Goal: Information Seeking & Learning: Find specific fact

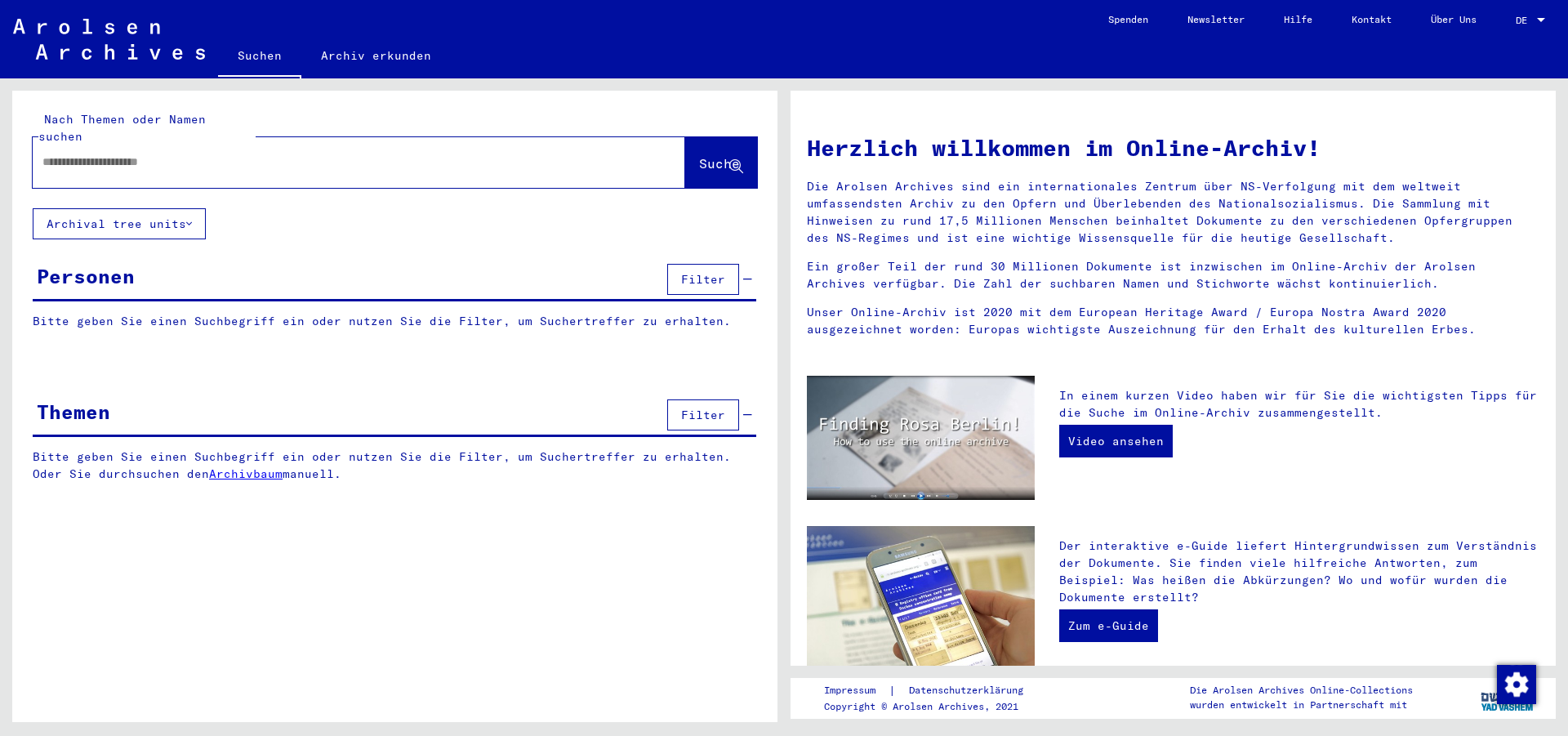
type input "**********"
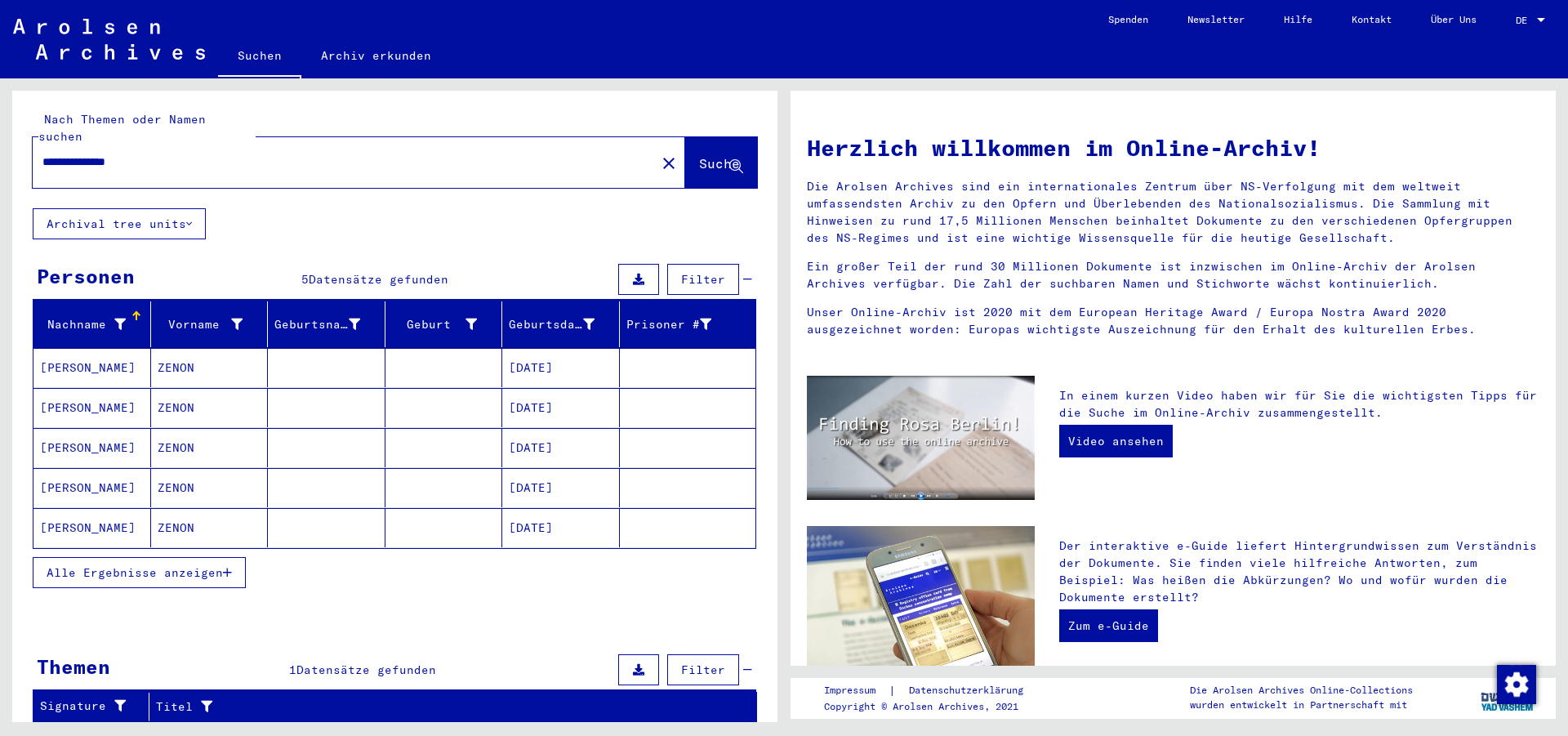
click at [1523, 18] on span "DE" at bounding box center [1524, 19] width 18 height 11
click at [1504, 29] on span "English" at bounding box center [1499, 29] width 40 height 12
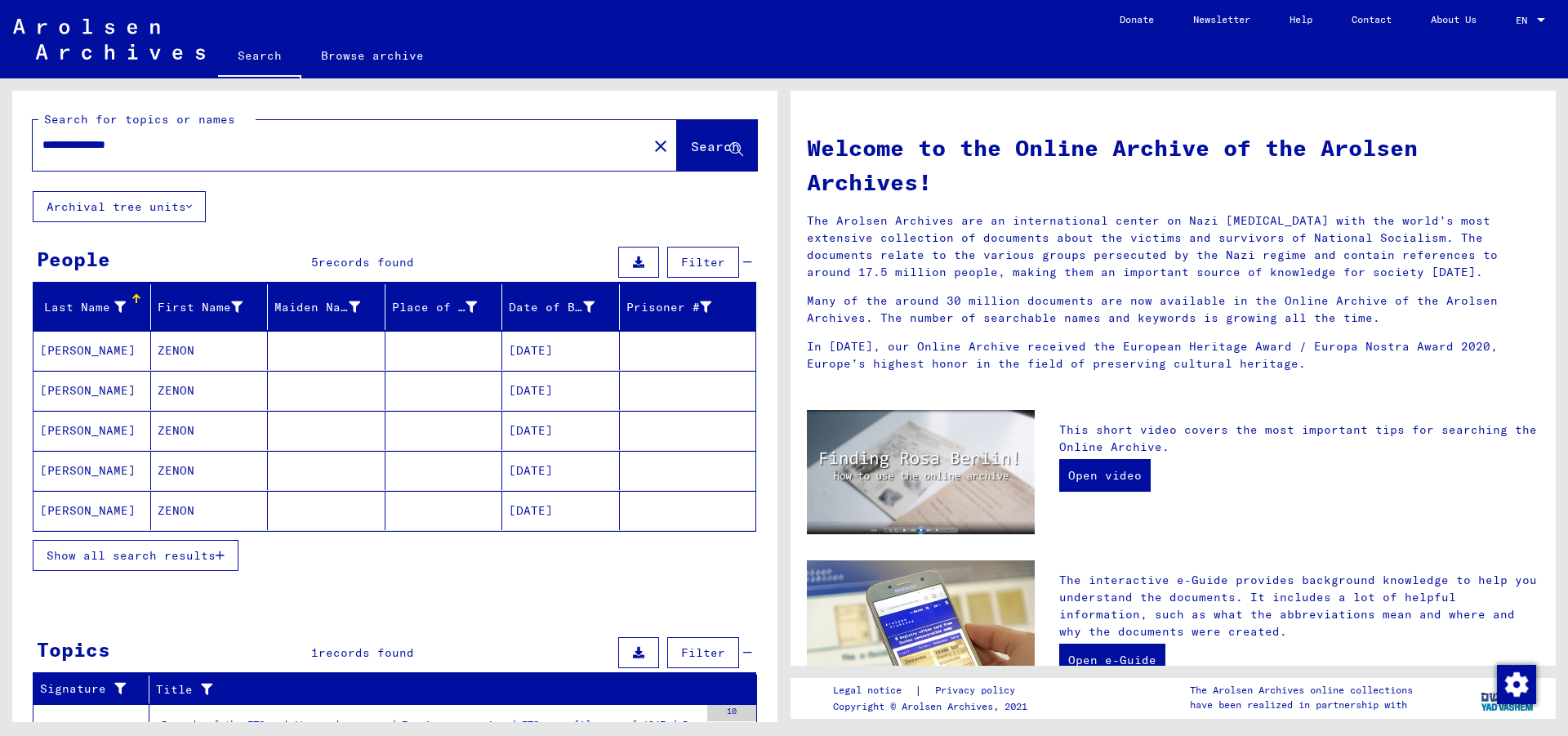
scroll to position [106, 0]
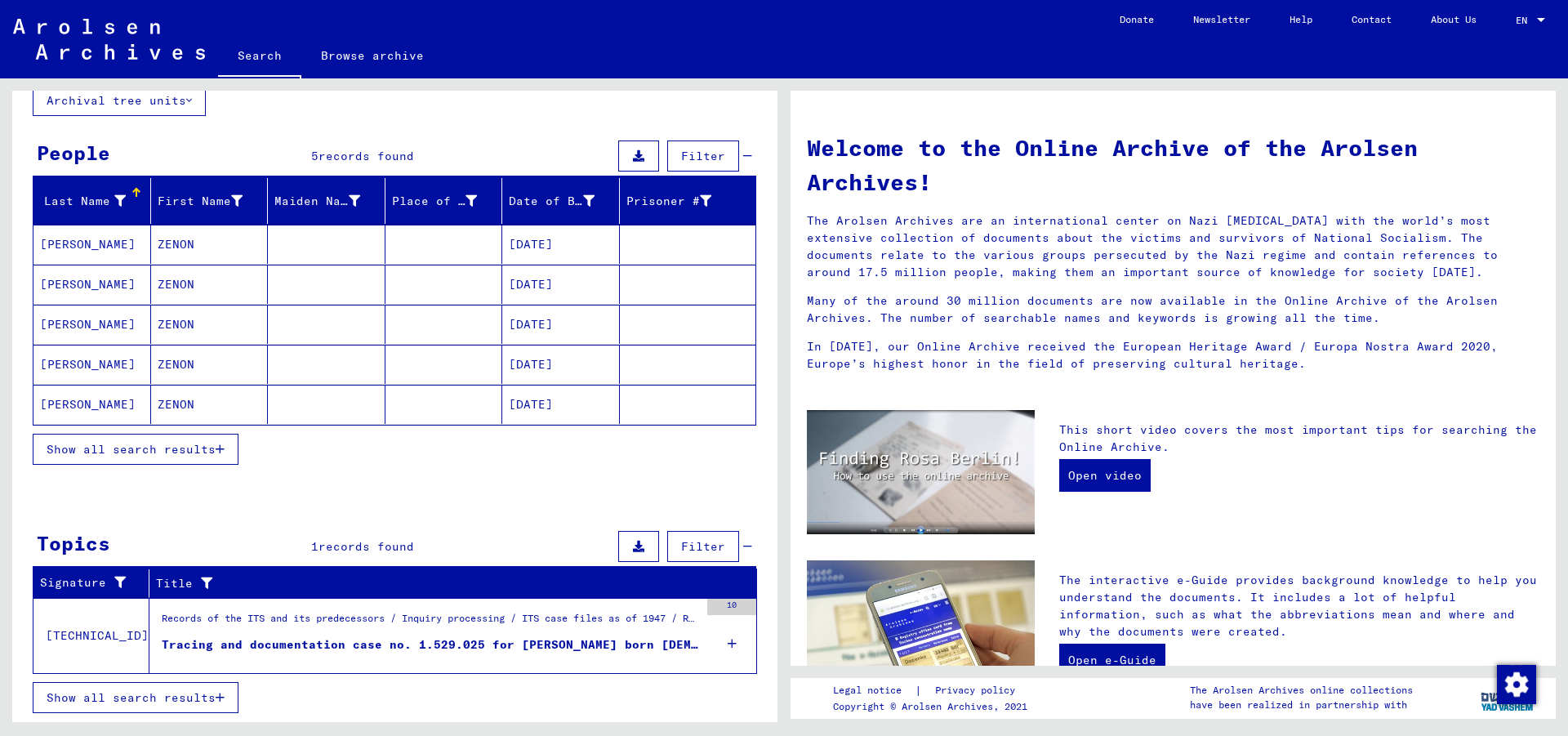
click at [171, 241] on mat-cell "ZENON" at bounding box center [209, 244] width 118 height 39
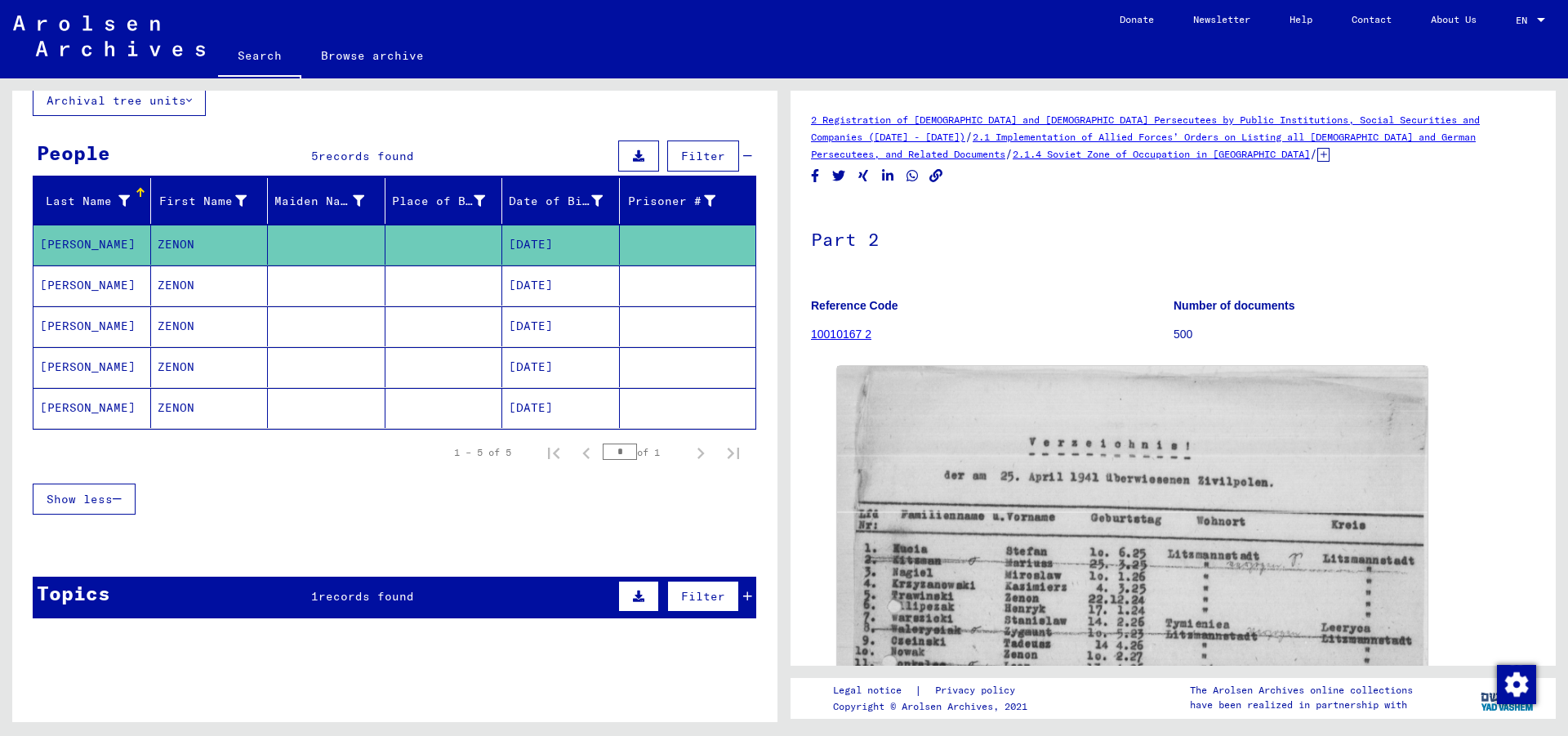
scroll to position [352, 0]
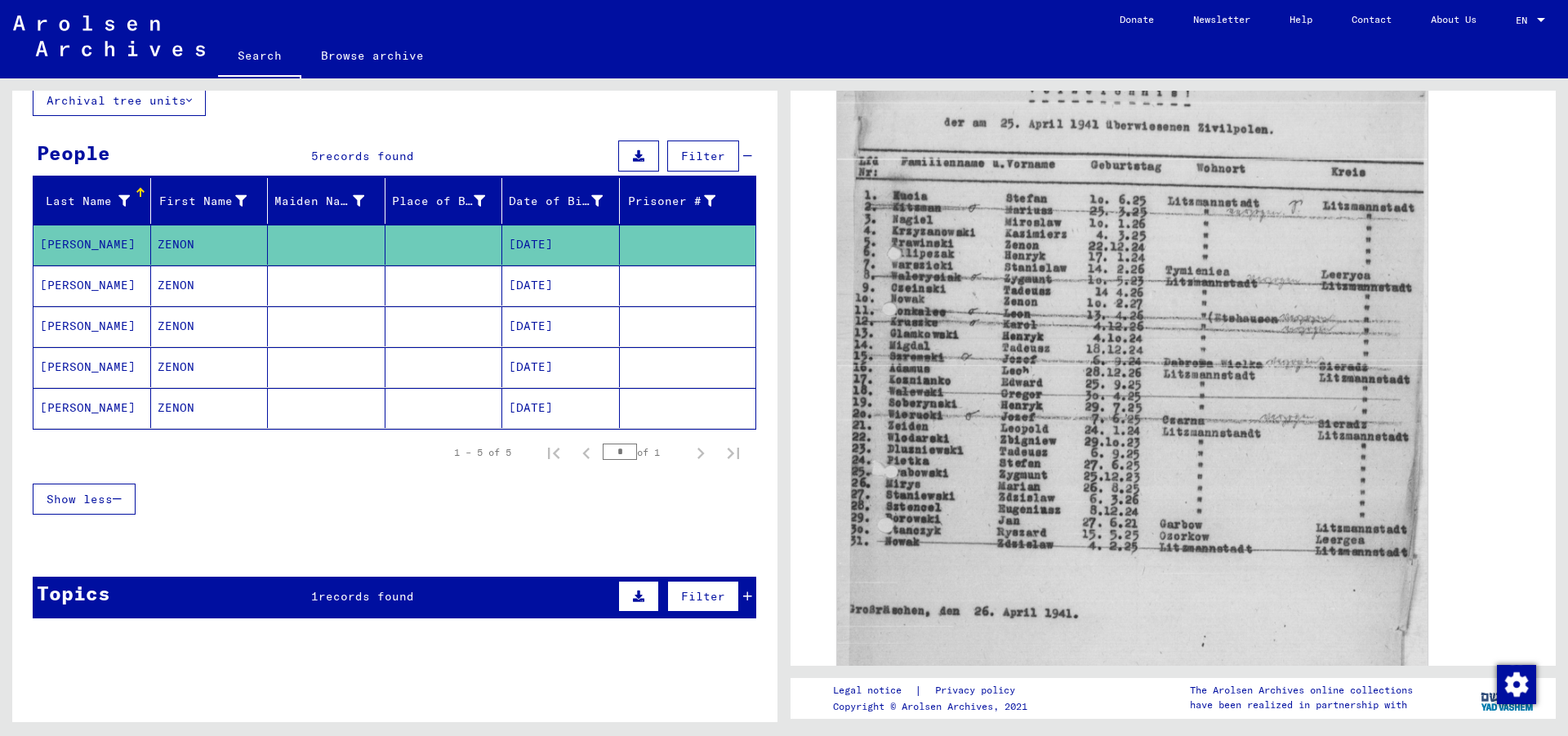
click at [363, 291] on mat-cell at bounding box center [326, 285] width 118 height 40
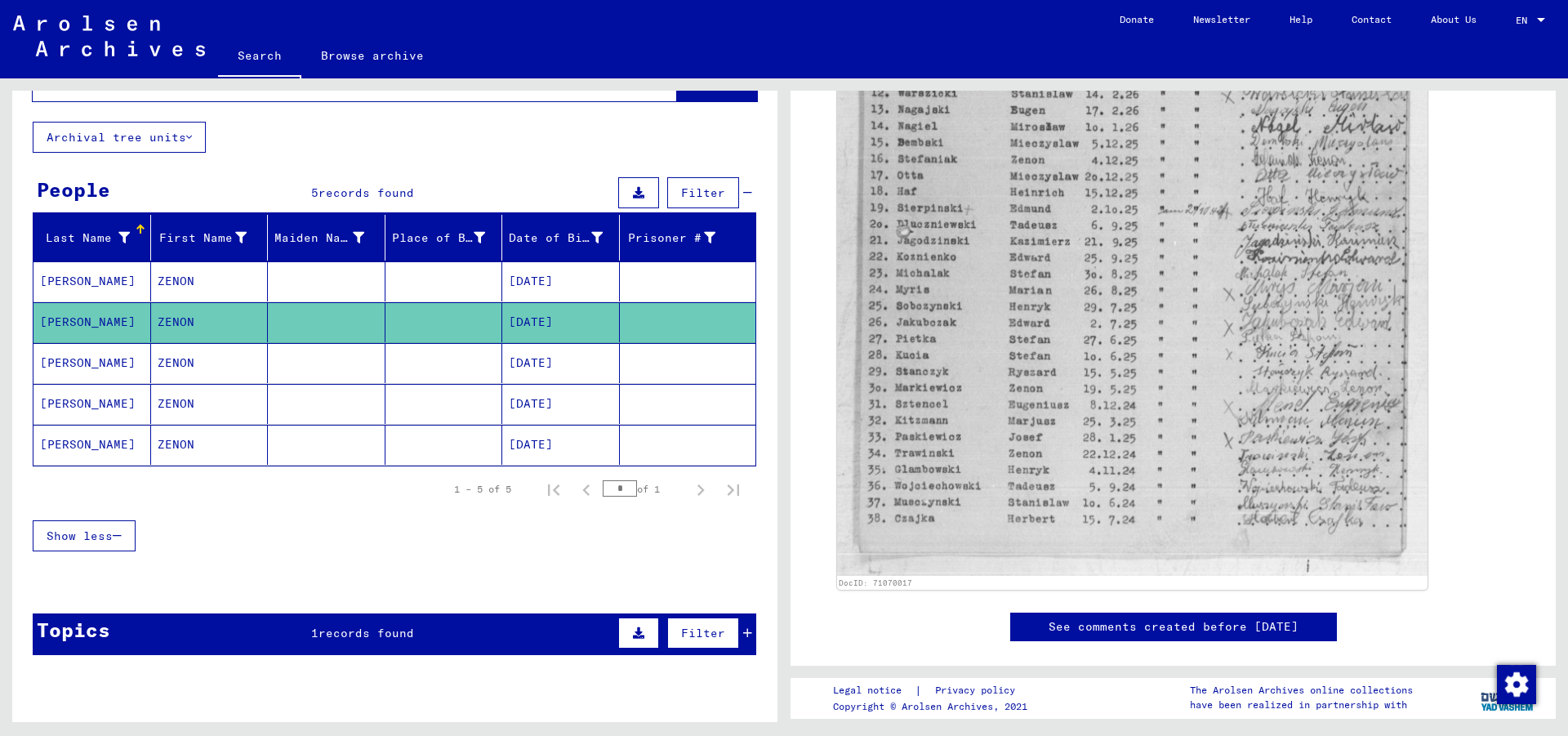
scroll to position [18, 0]
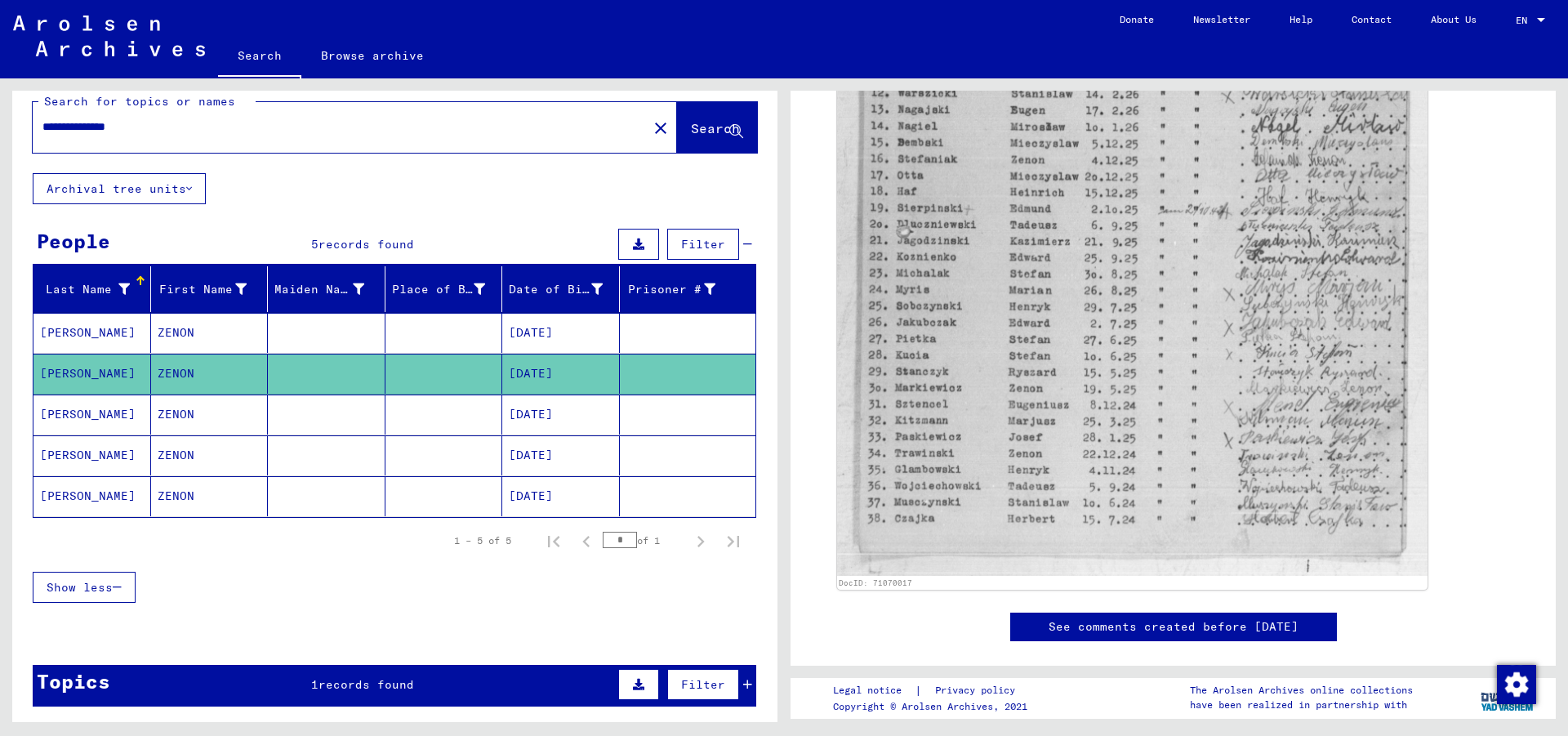
click at [418, 413] on mat-cell at bounding box center [444, 414] width 118 height 40
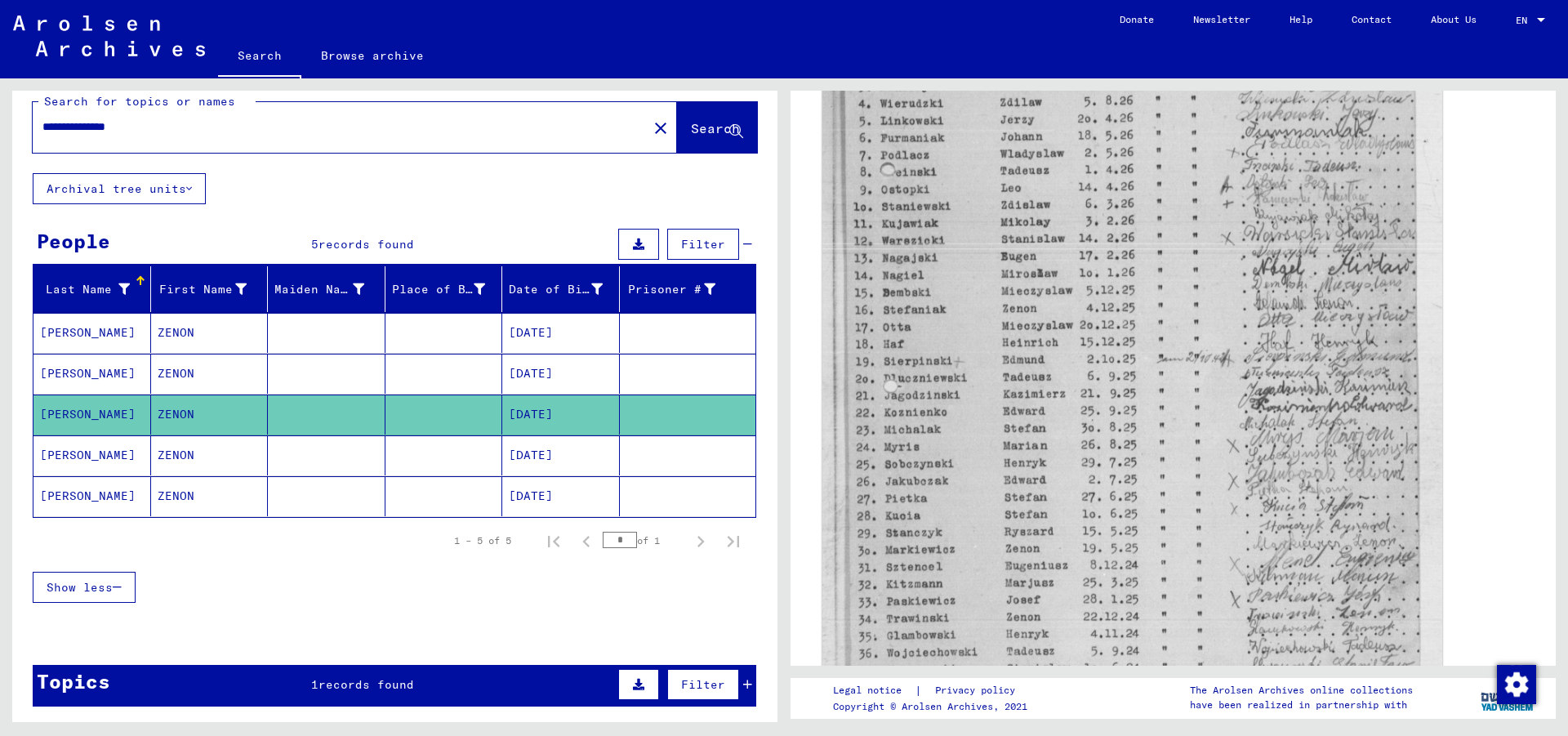
scroll to position [529, 0]
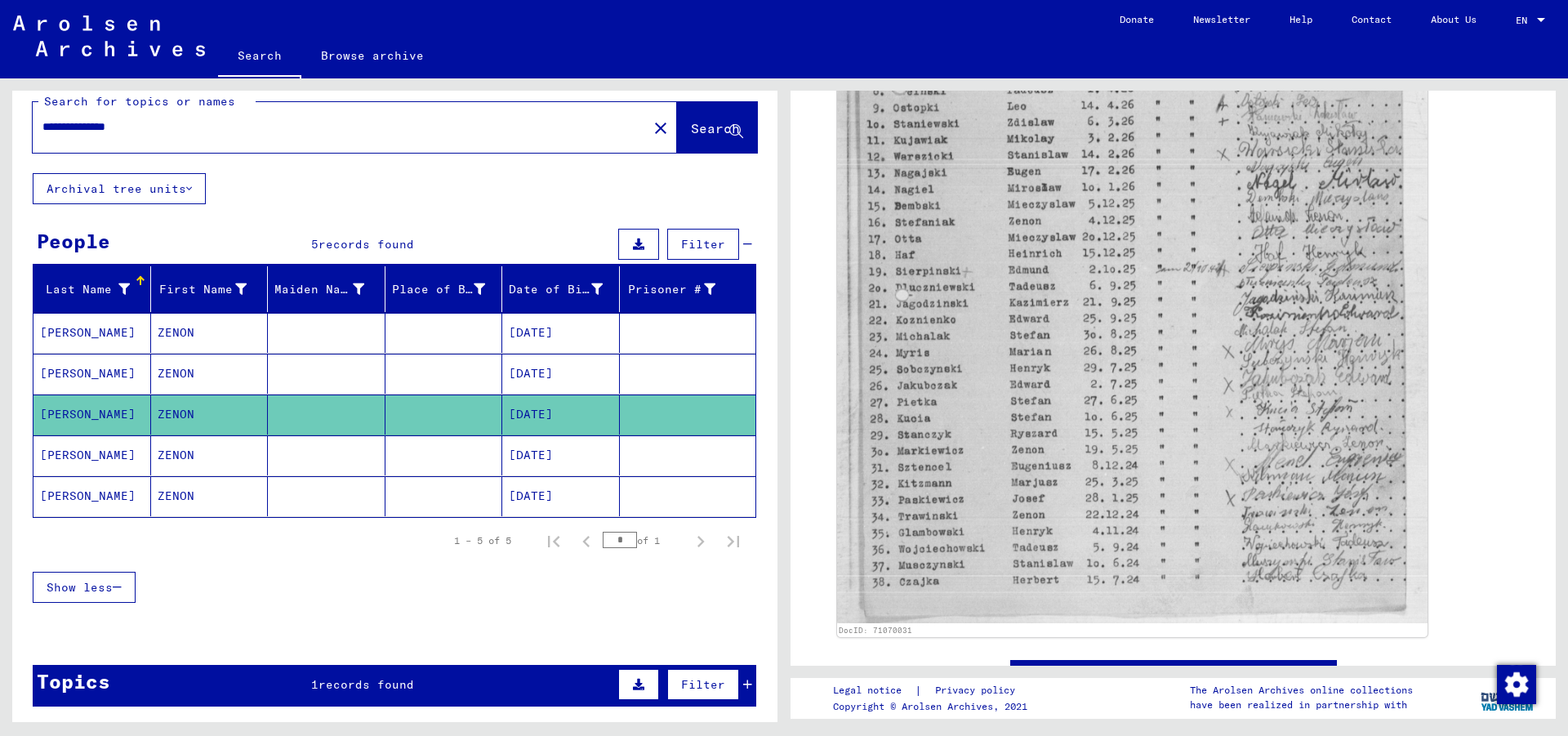
click at [417, 454] on mat-cell at bounding box center [444, 455] width 118 height 40
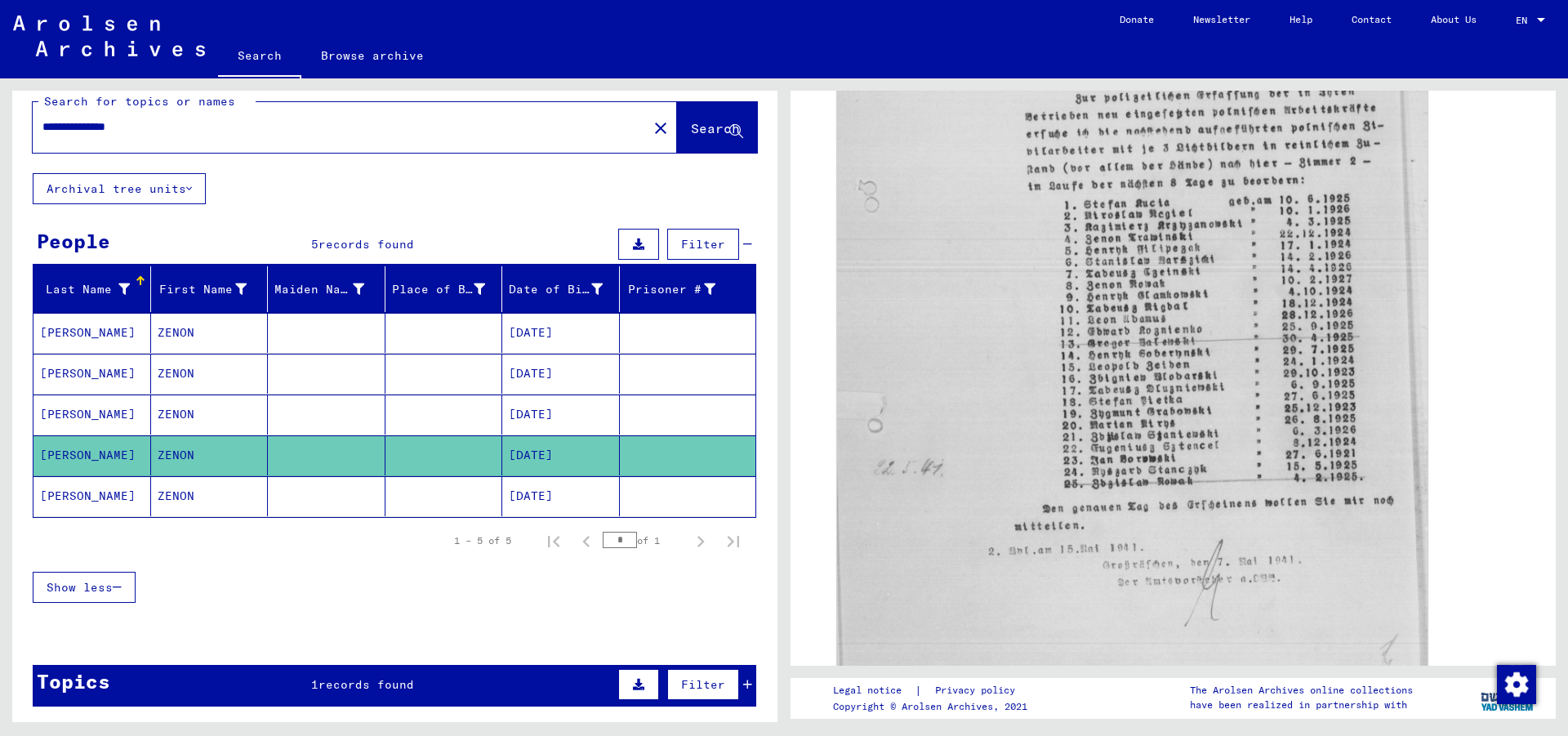
scroll to position [380, 0]
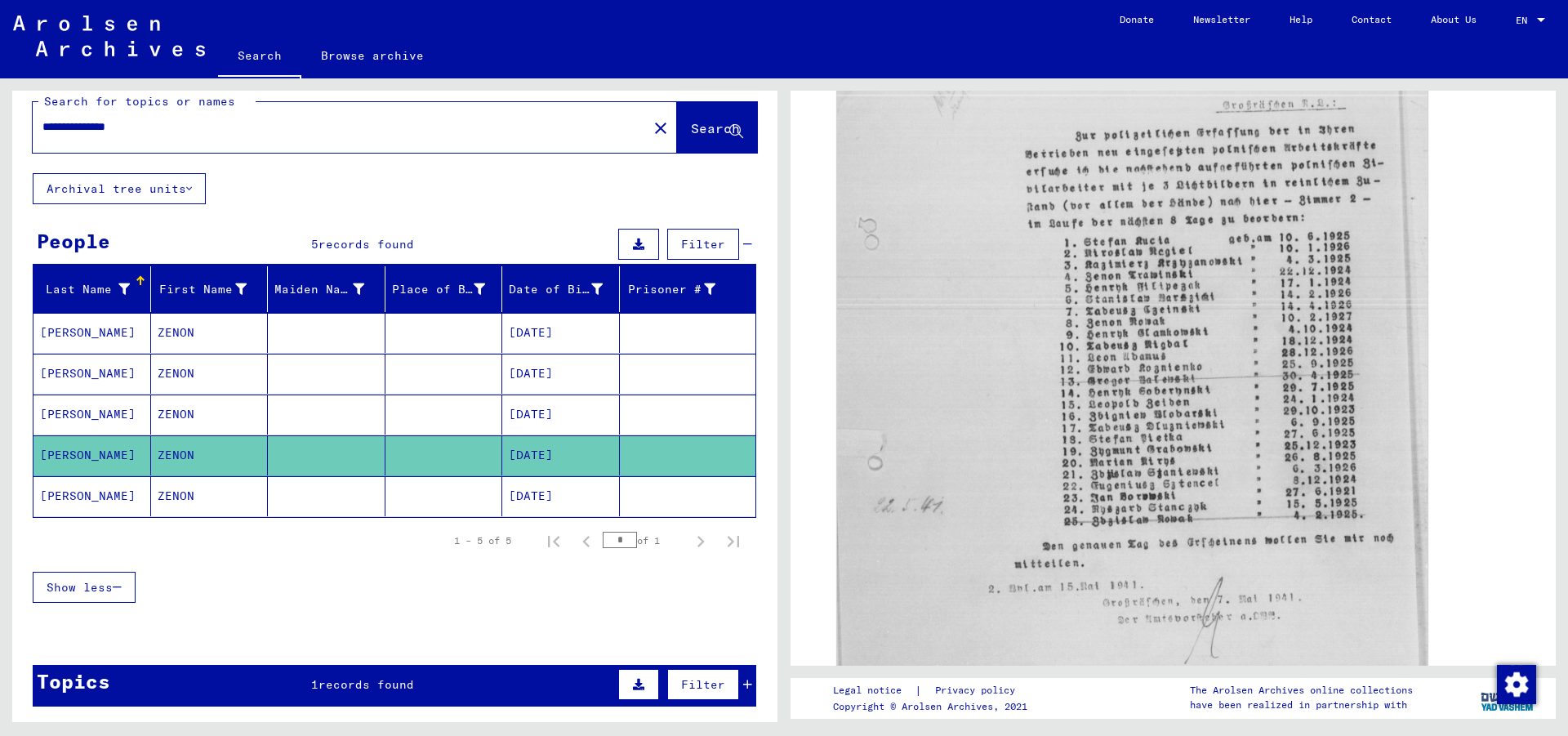
click at [405, 504] on mat-cell at bounding box center [444, 495] width 118 height 40
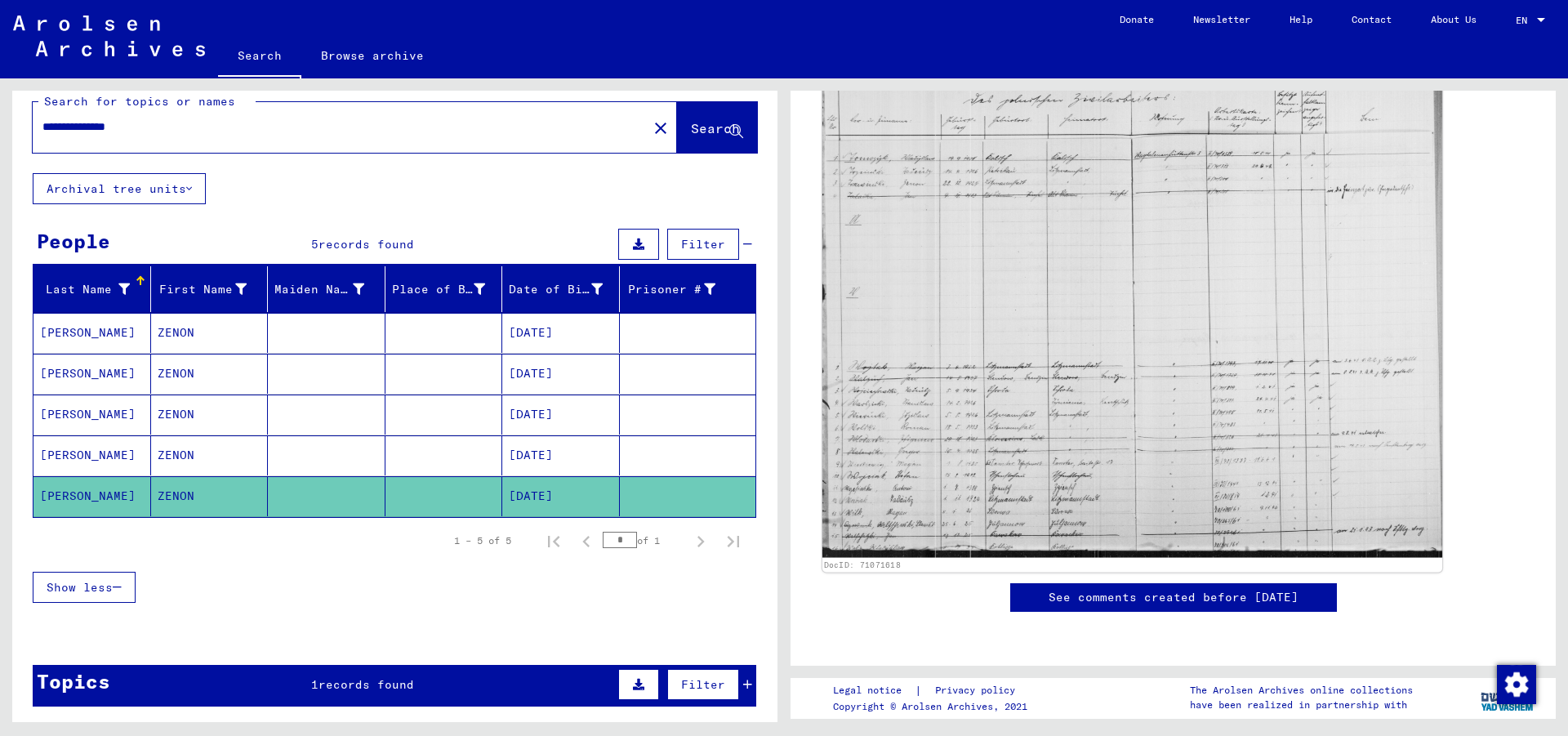
scroll to position [167, 0]
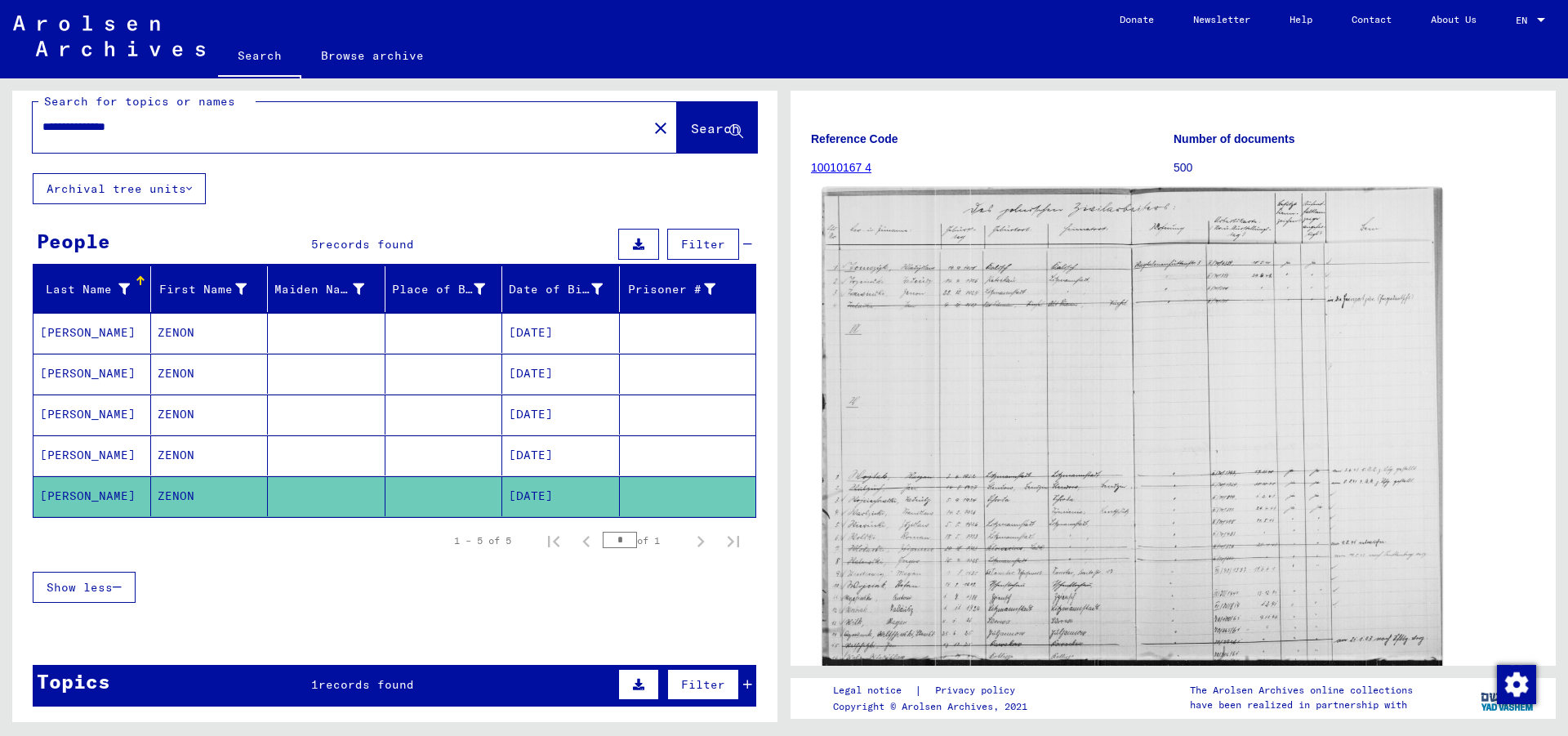
click at [1075, 361] on img at bounding box center [1133, 428] width 620 height 479
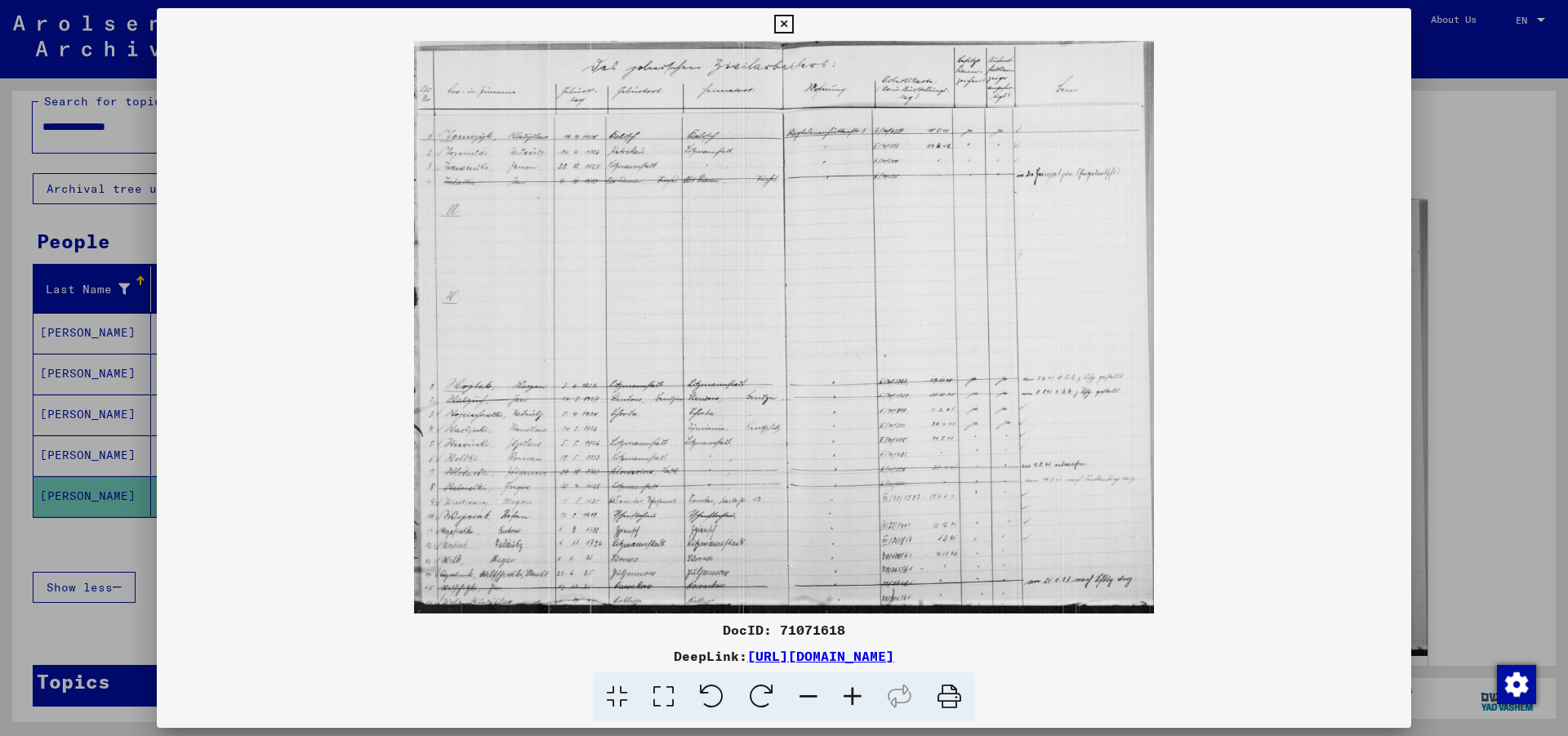
click at [793, 22] on icon at bounding box center [784, 24] width 19 height 19
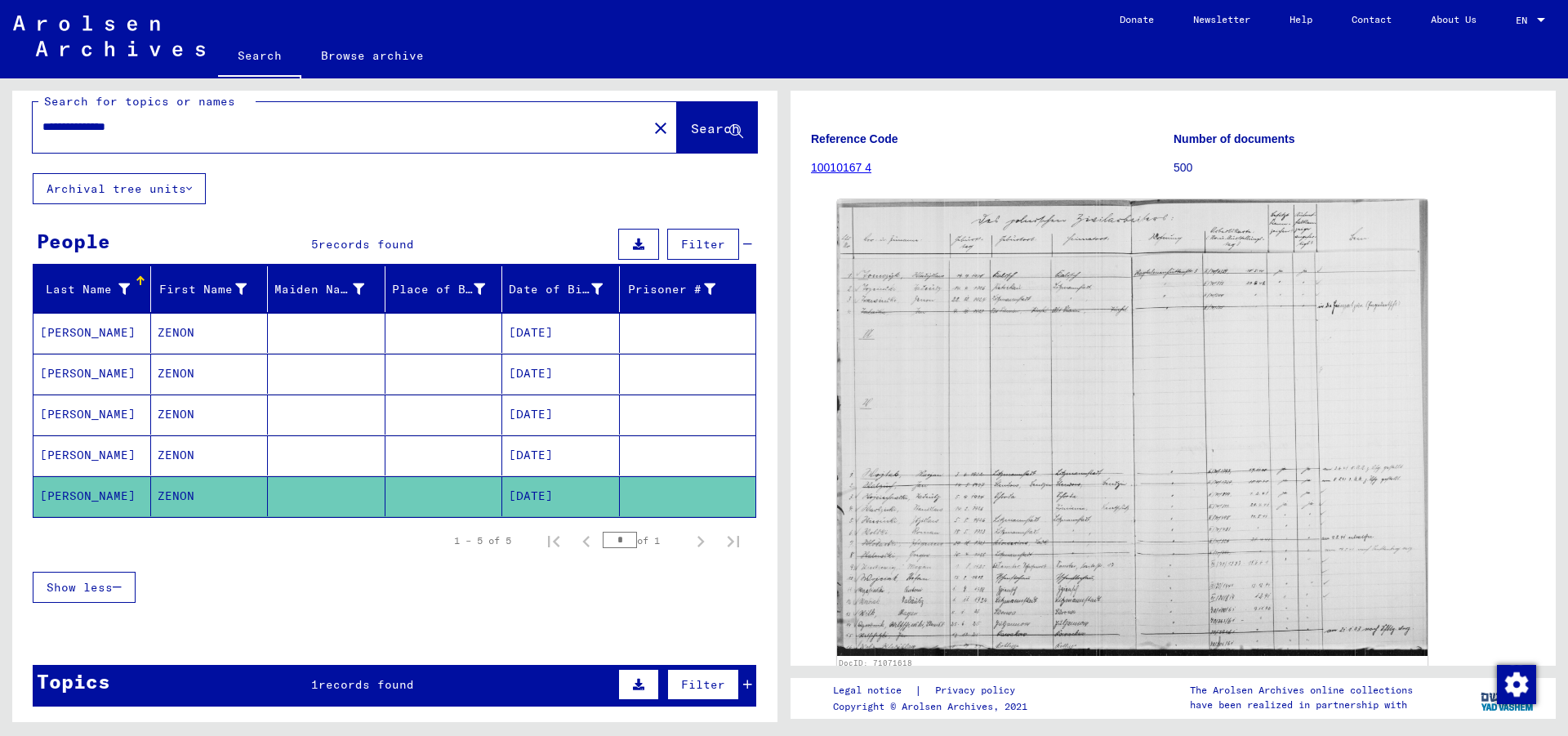
click at [278, 362] on mat-cell at bounding box center [326, 373] width 118 height 40
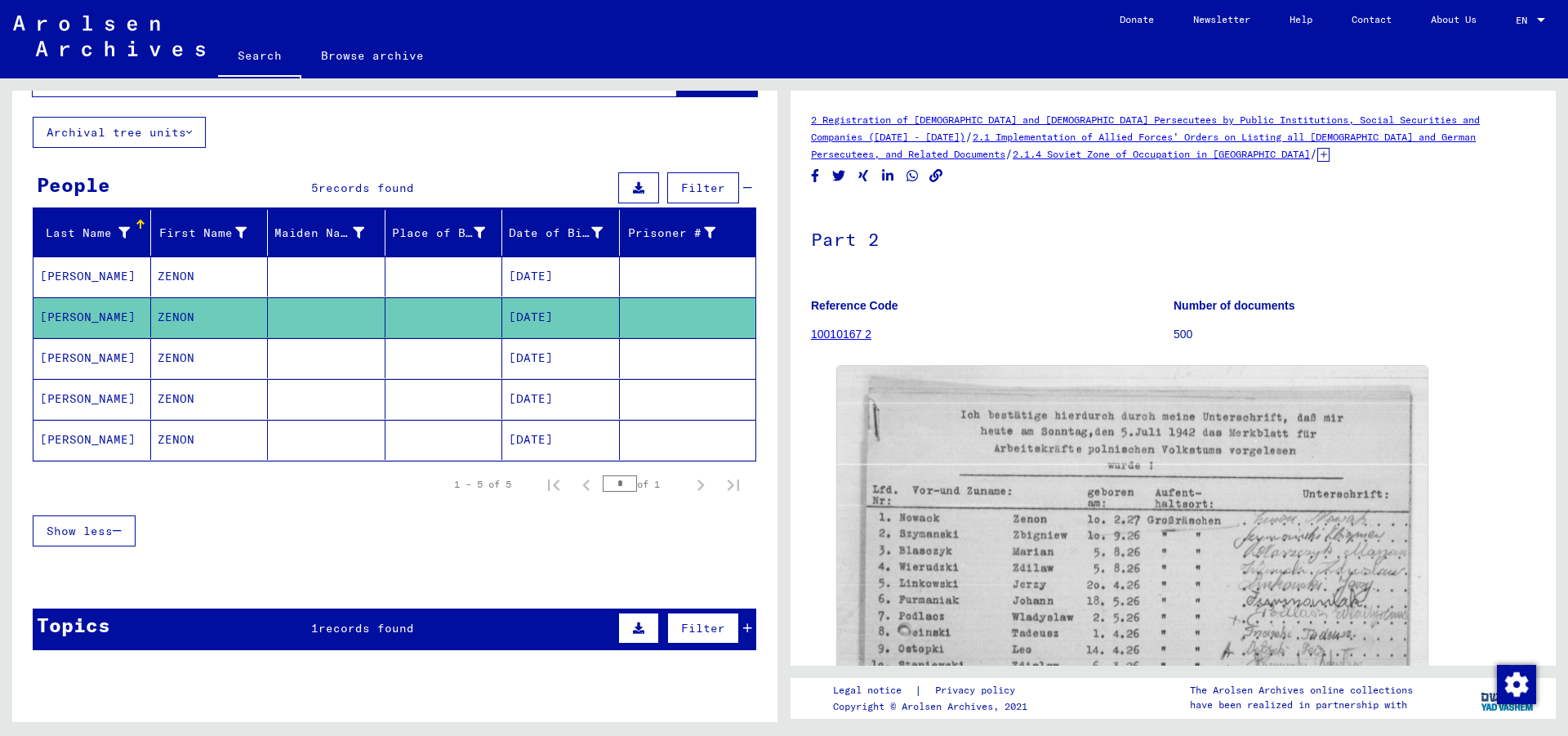
scroll to position [106, 0]
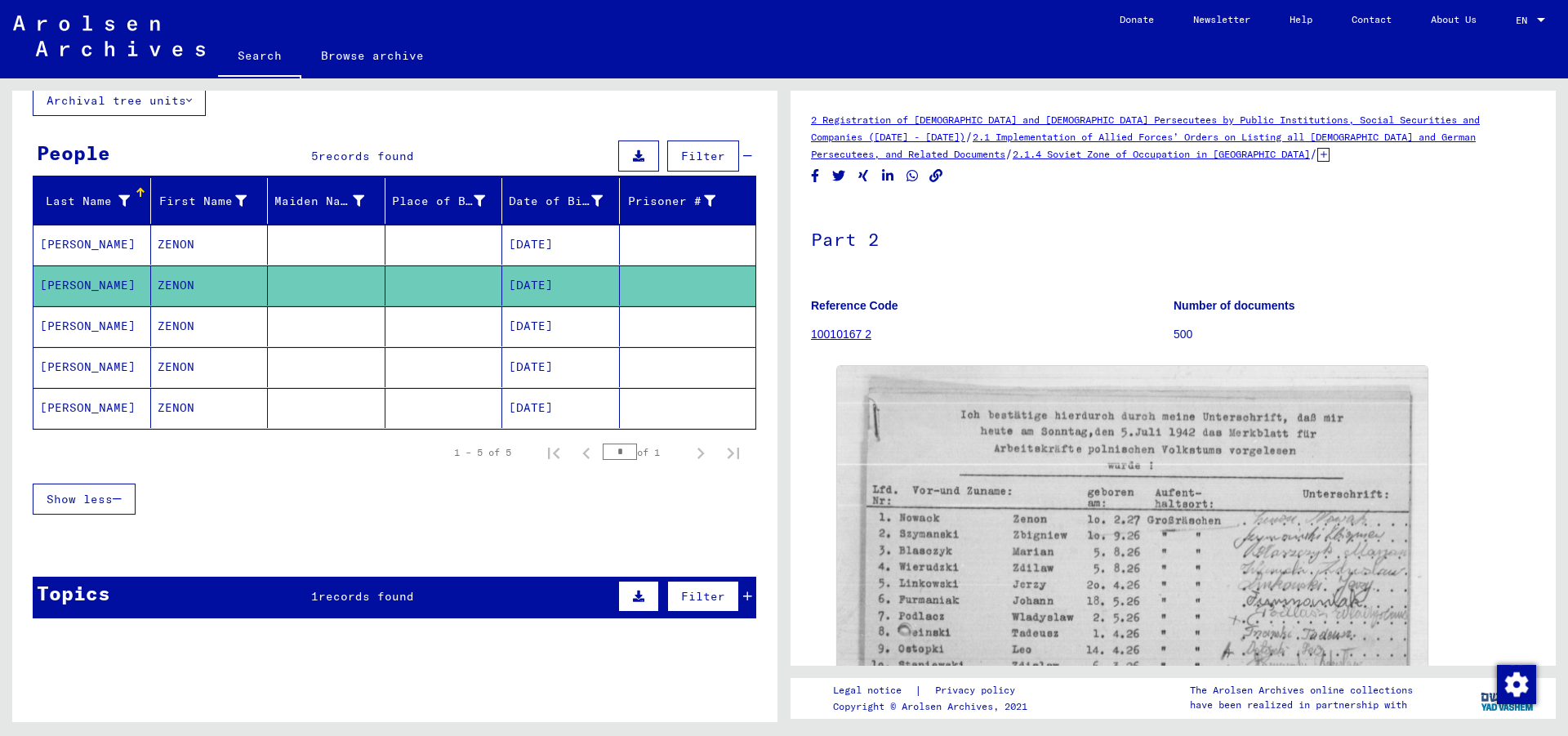
click at [502, 232] on mat-cell "[DATE]" at bounding box center [561, 244] width 118 height 40
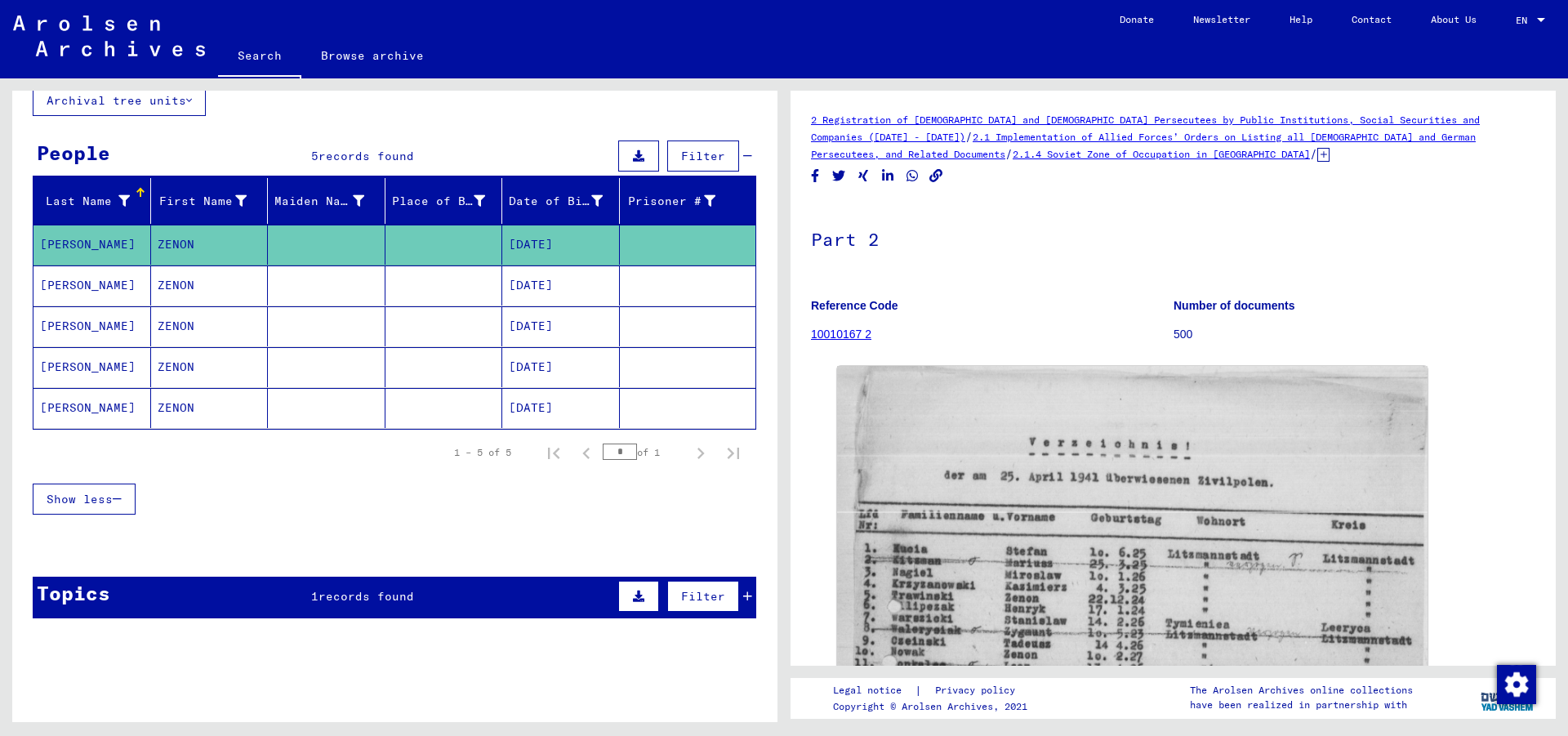
click at [625, 147] on button at bounding box center [639, 156] width 41 height 31
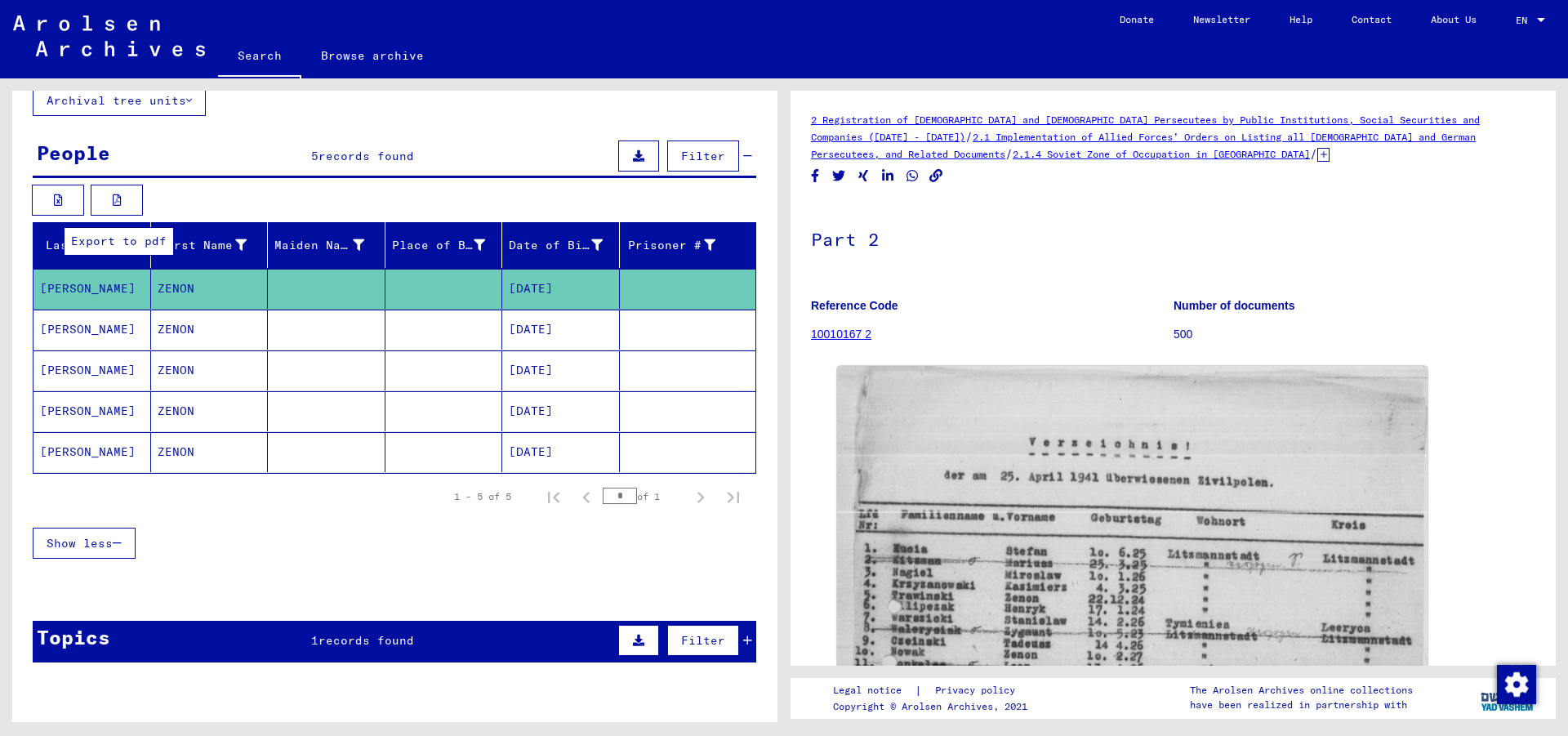
click at [115, 193] on button at bounding box center [117, 200] width 53 height 31
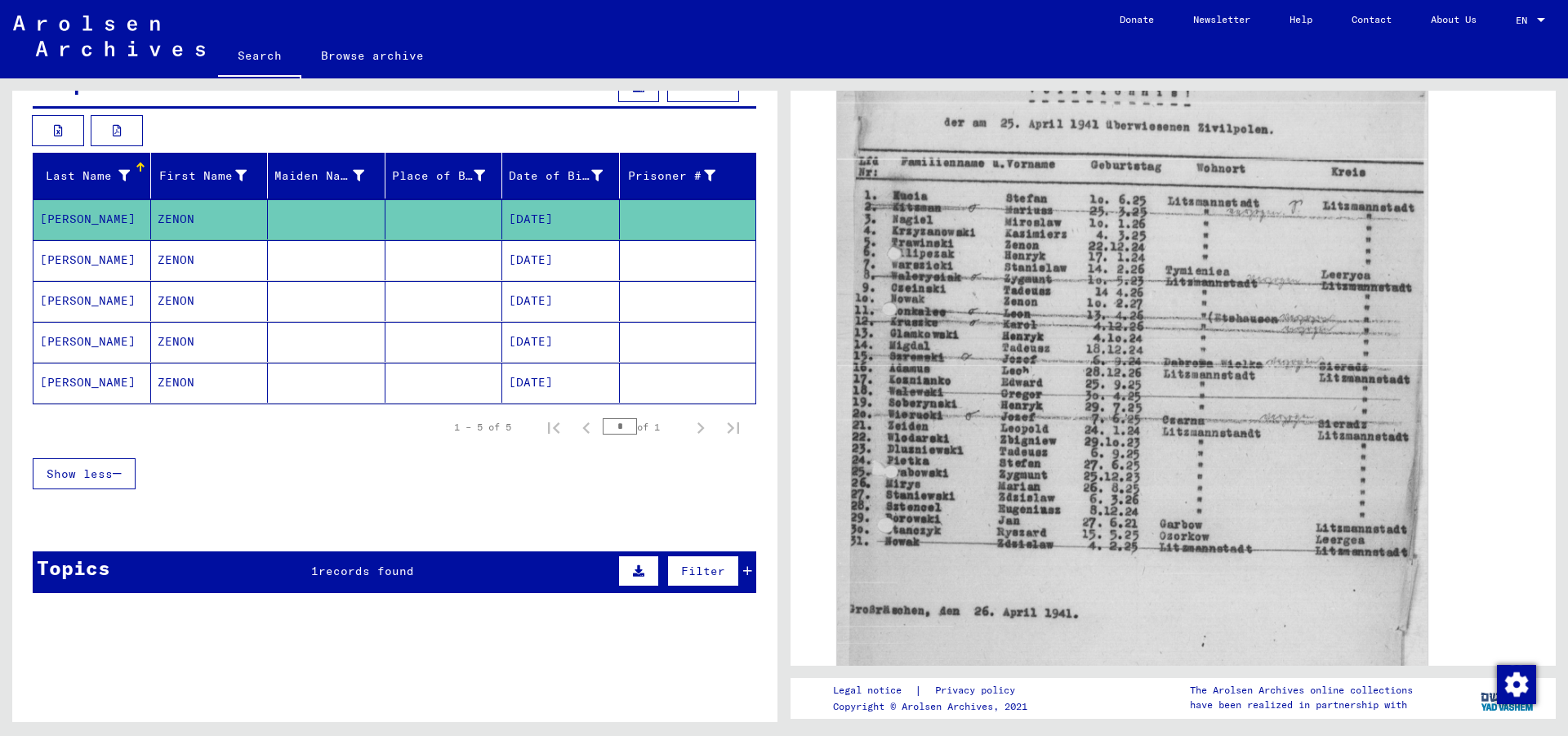
scroll to position [187, 0]
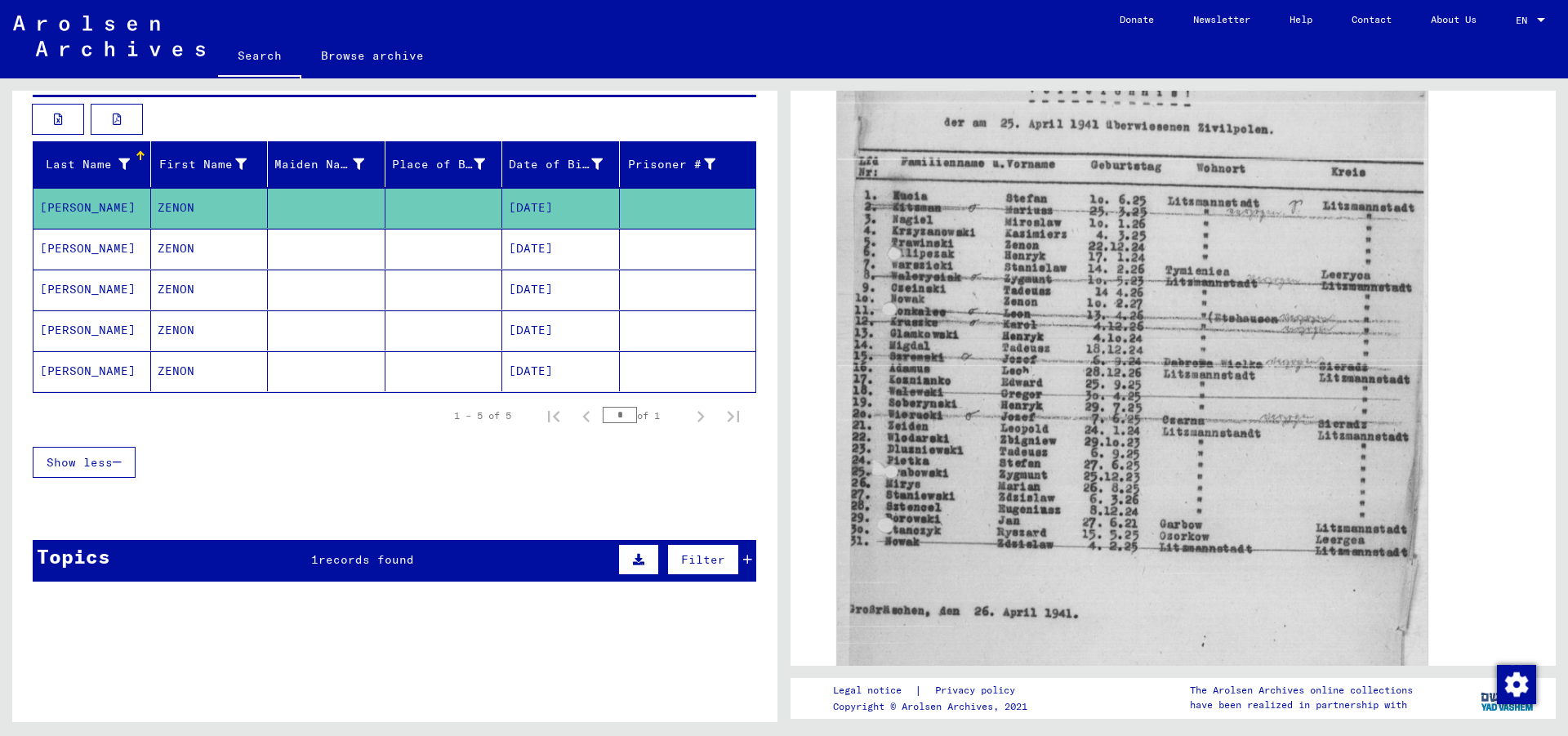
click at [429, 557] on div "Topics 1 records found Filter" at bounding box center [395, 560] width 723 height 42
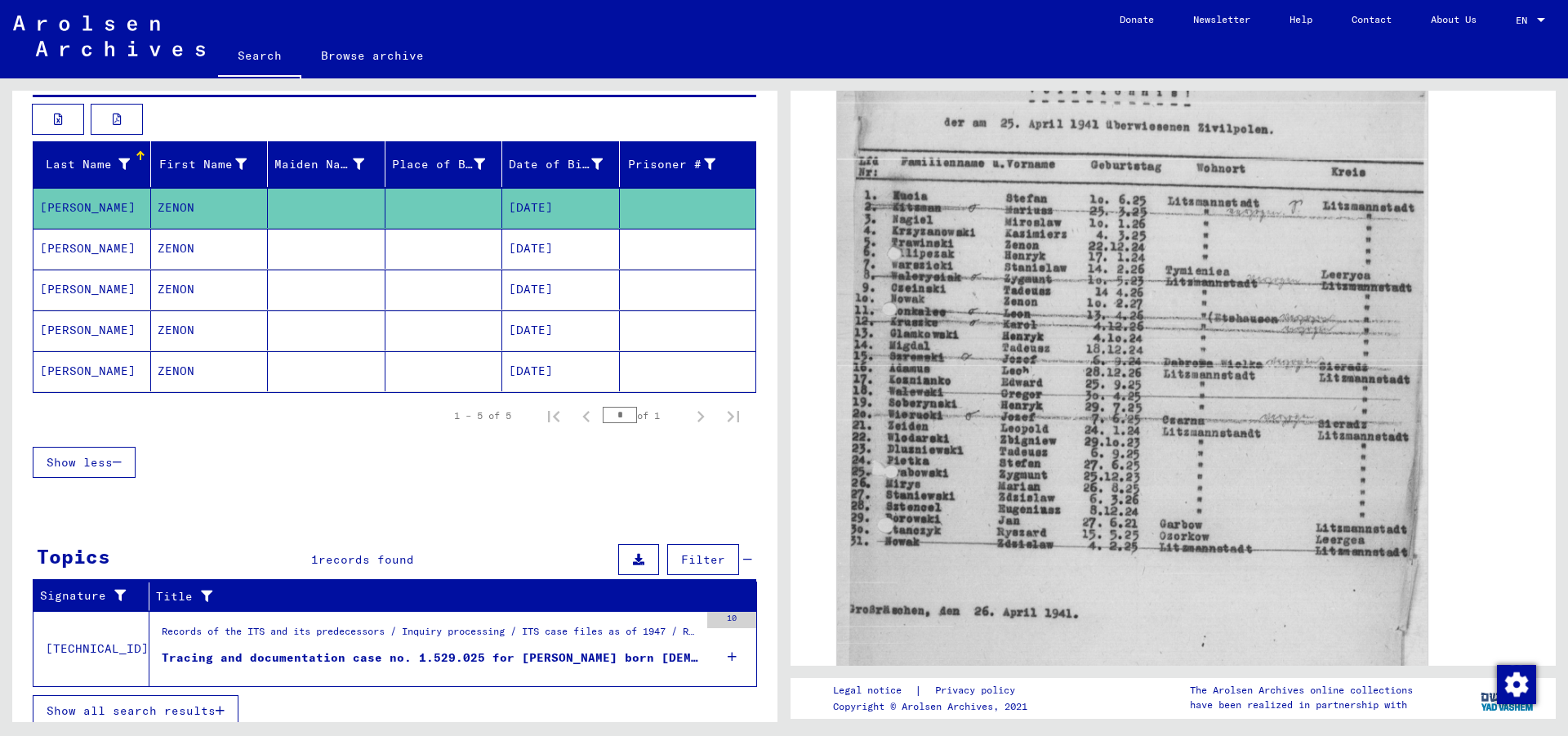
scroll to position [200, 0]
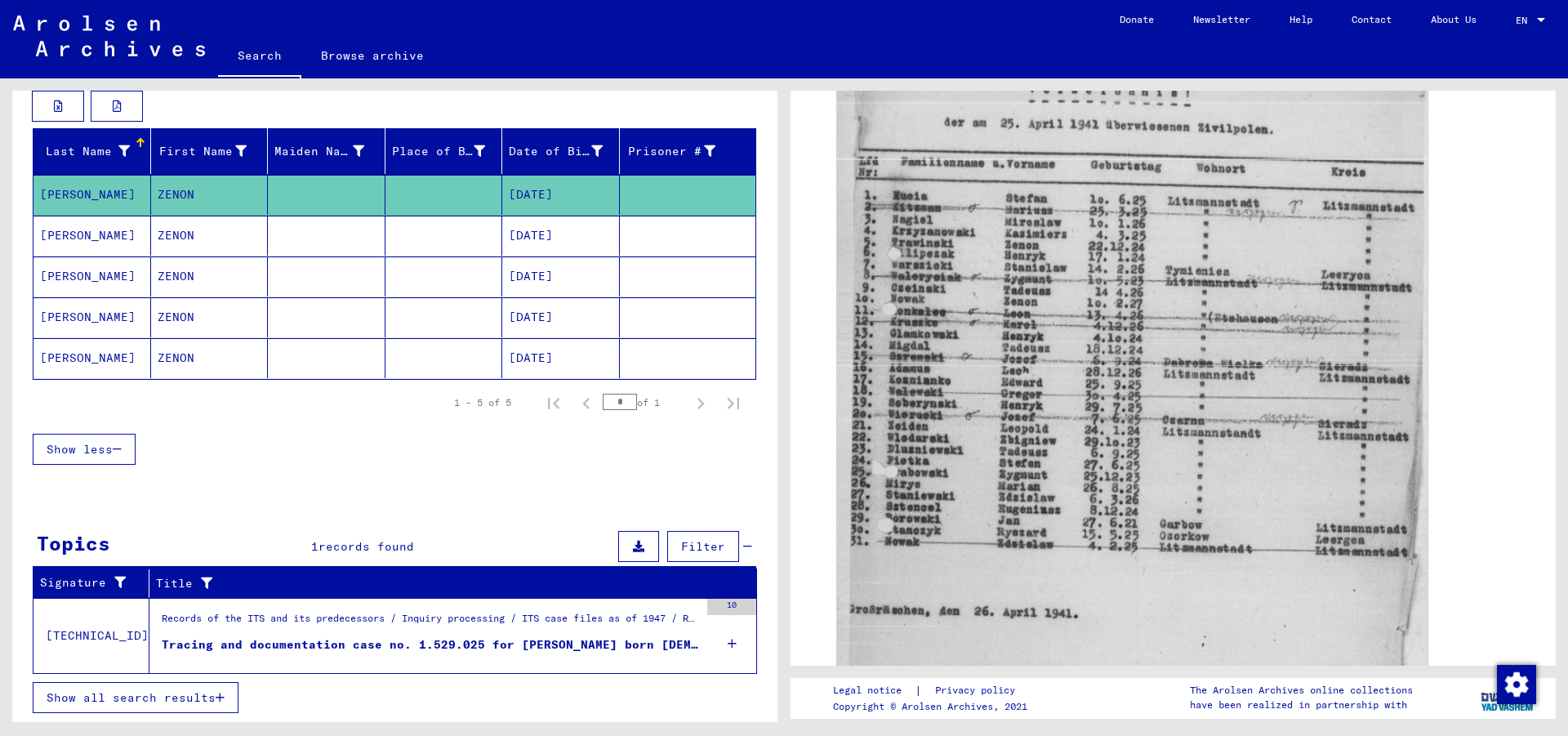
click at [728, 646] on icon at bounding box center [732, 643] width 9 height 57
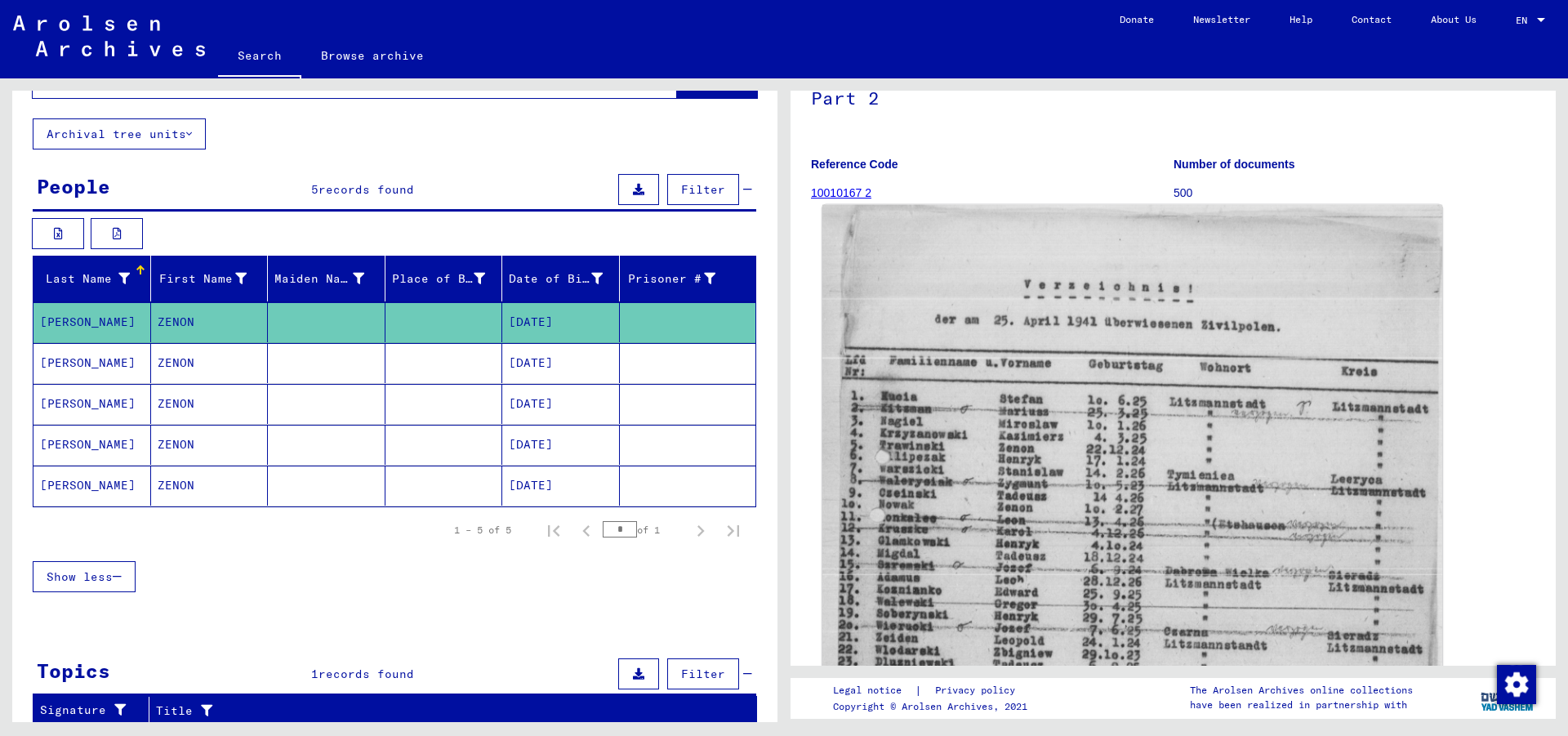
scroll to position [176, 0]
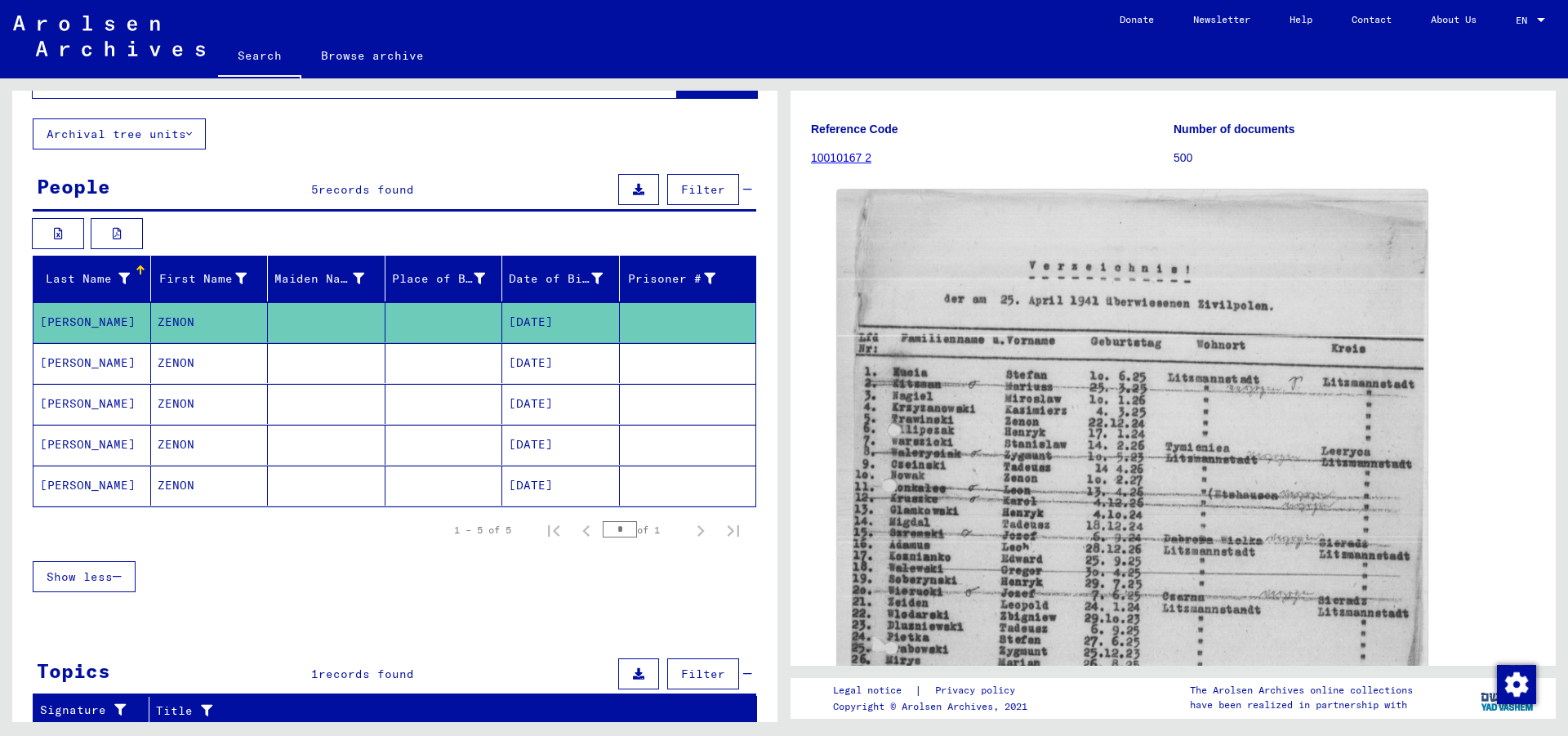
click at [520, 364] on mat-cell "[DATE]" at bounding box center [561, 362] width 118 height 40
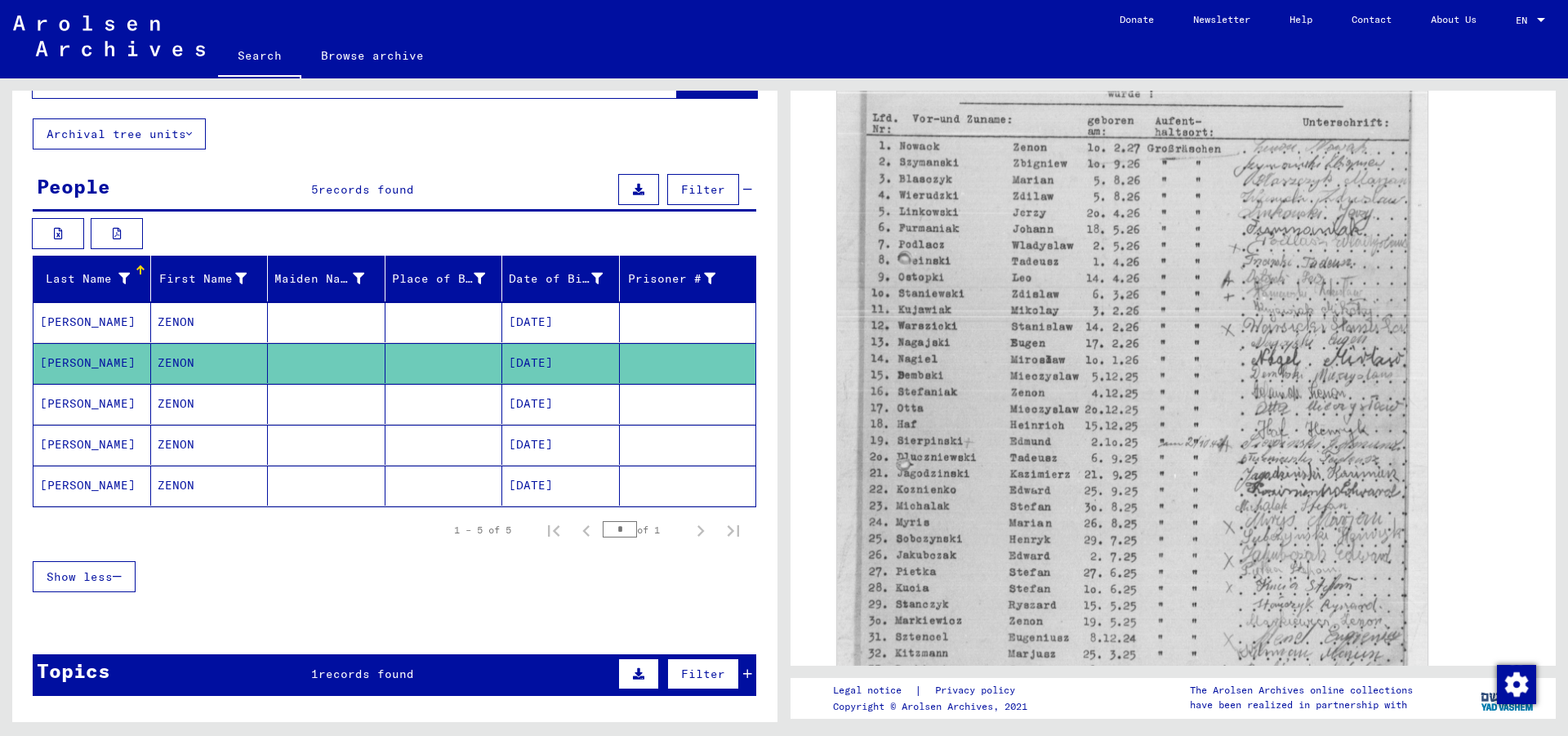
scroll to position [340, 0]
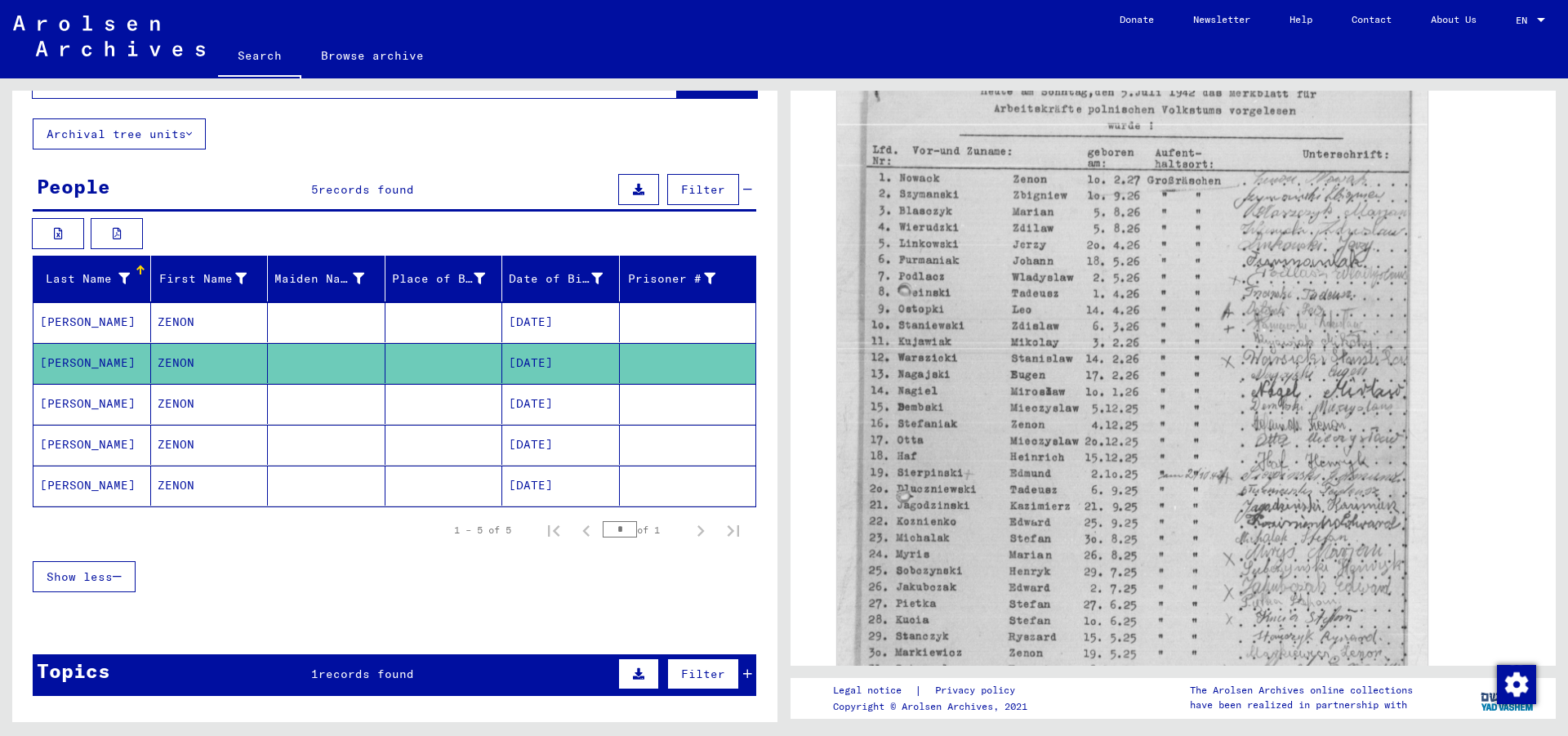
click at [385, 405] on mat-cell at bounding box center [444, 403] width 118 height 40
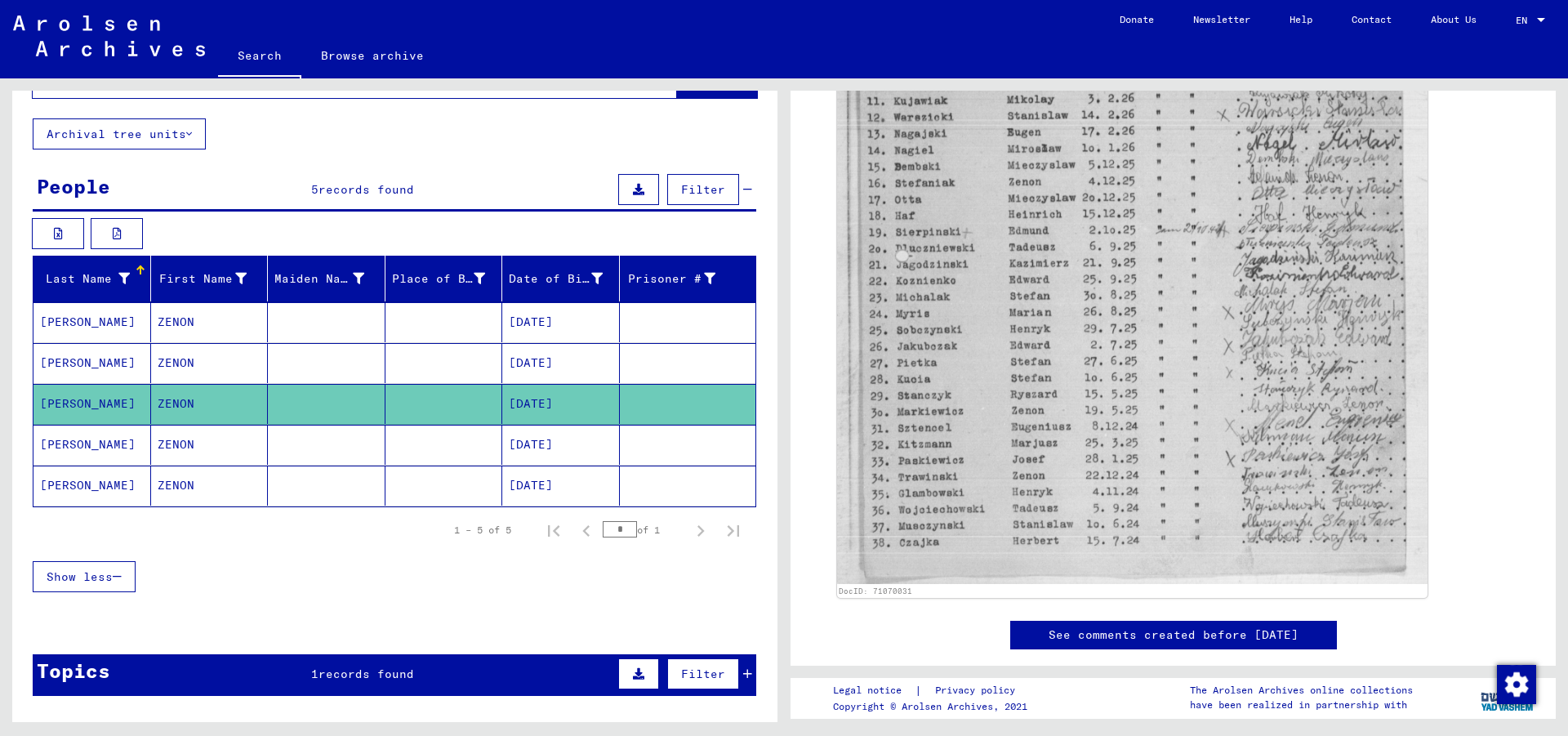
scroll to position [529, 0]
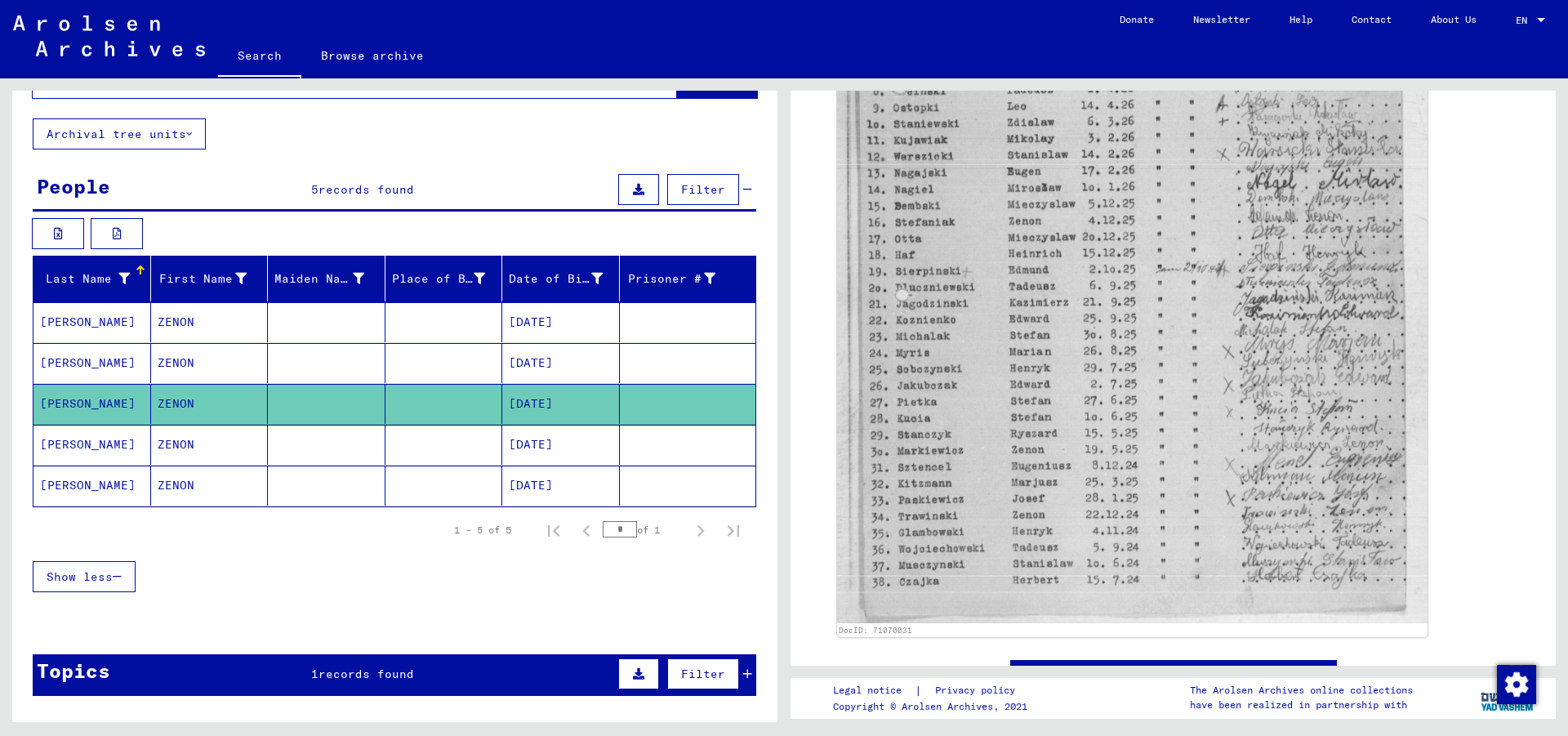
click at [585, 359] on mat-cell "[DATE]" at bounding box center [561, 362] width 118 height 40
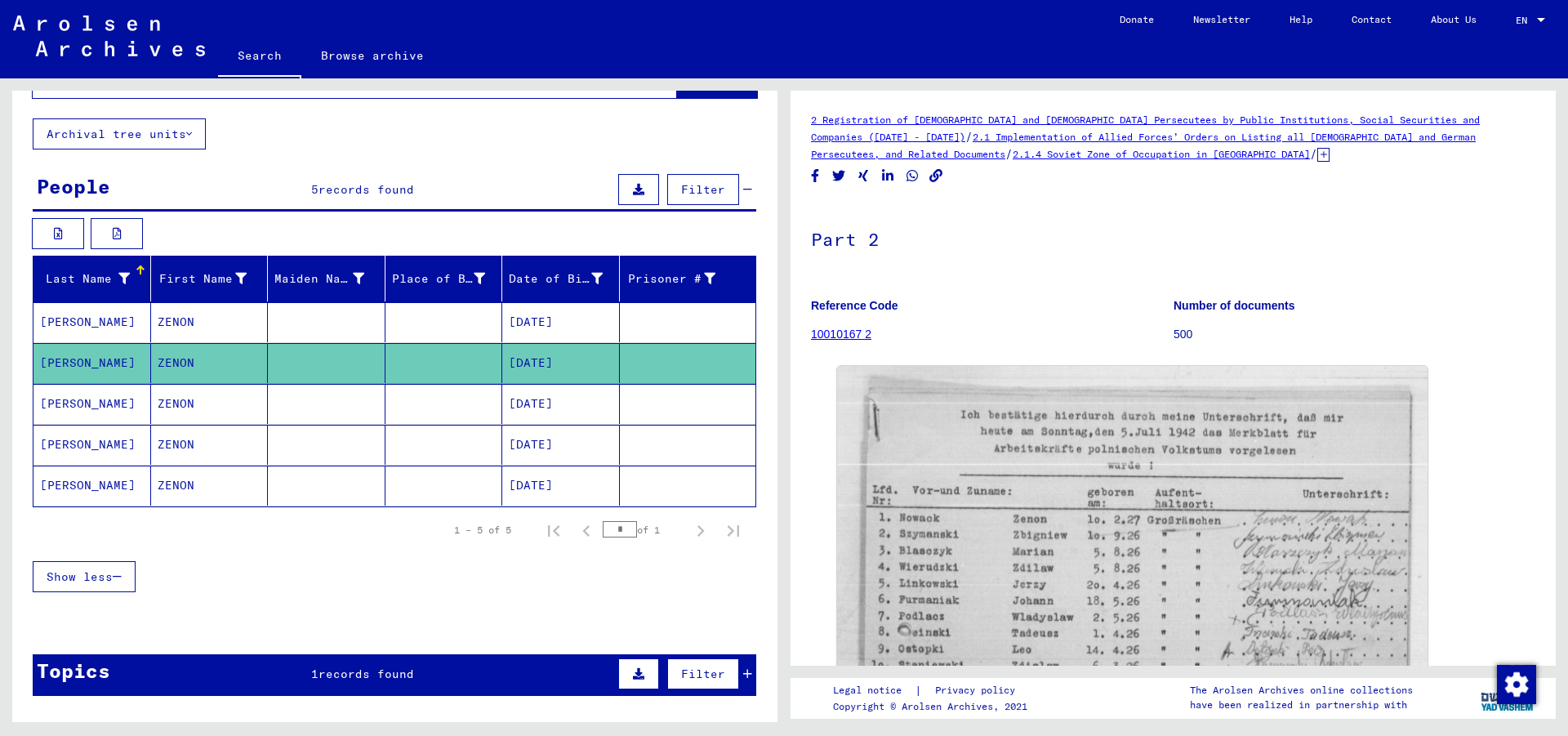
click at [604, 410] on mat-cell "[DATE]" at bounding box center [561, 403] width 118 height 40
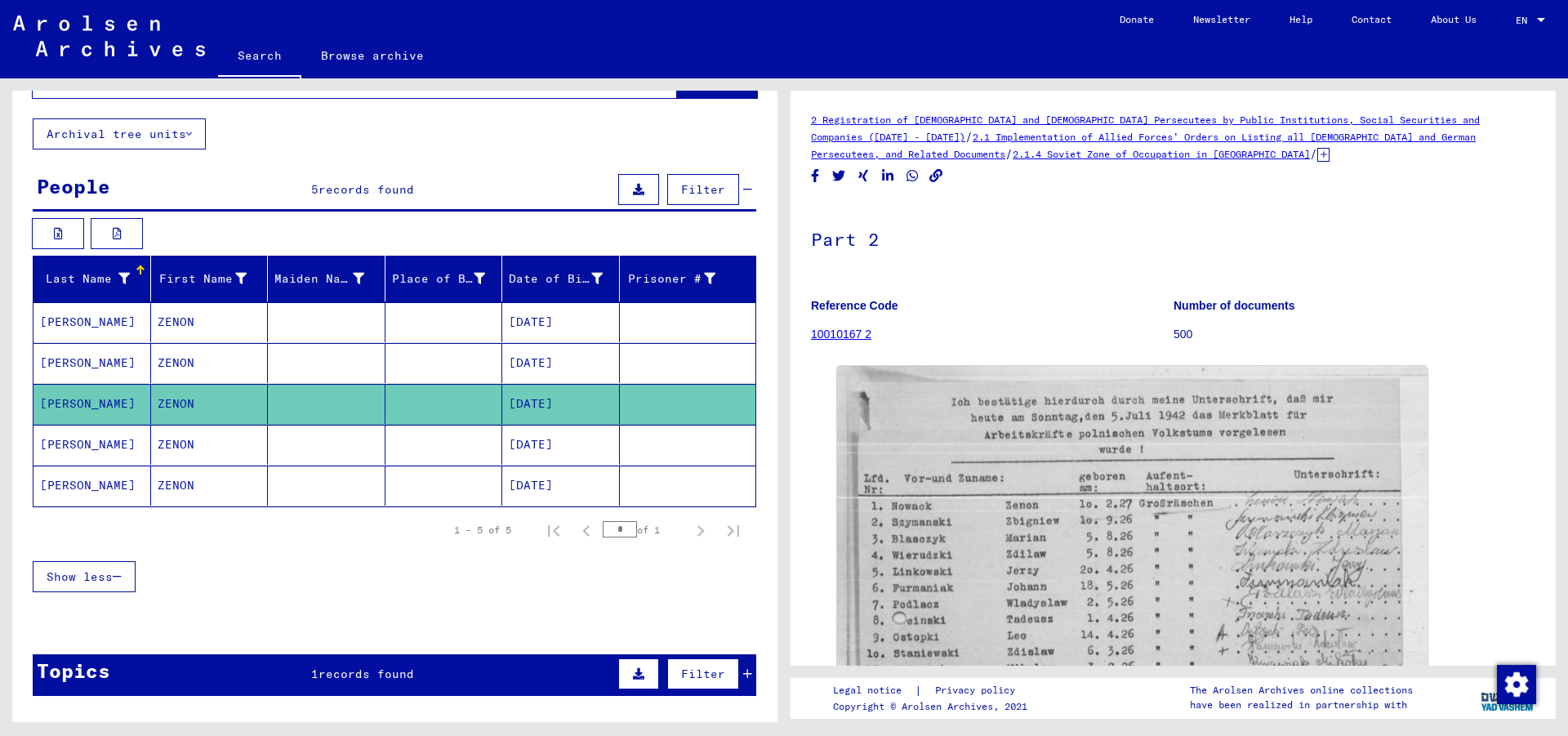
click at [559, 452] on mat-cell "[DATE]" at bounding box center [561, 444] width 118 height 40
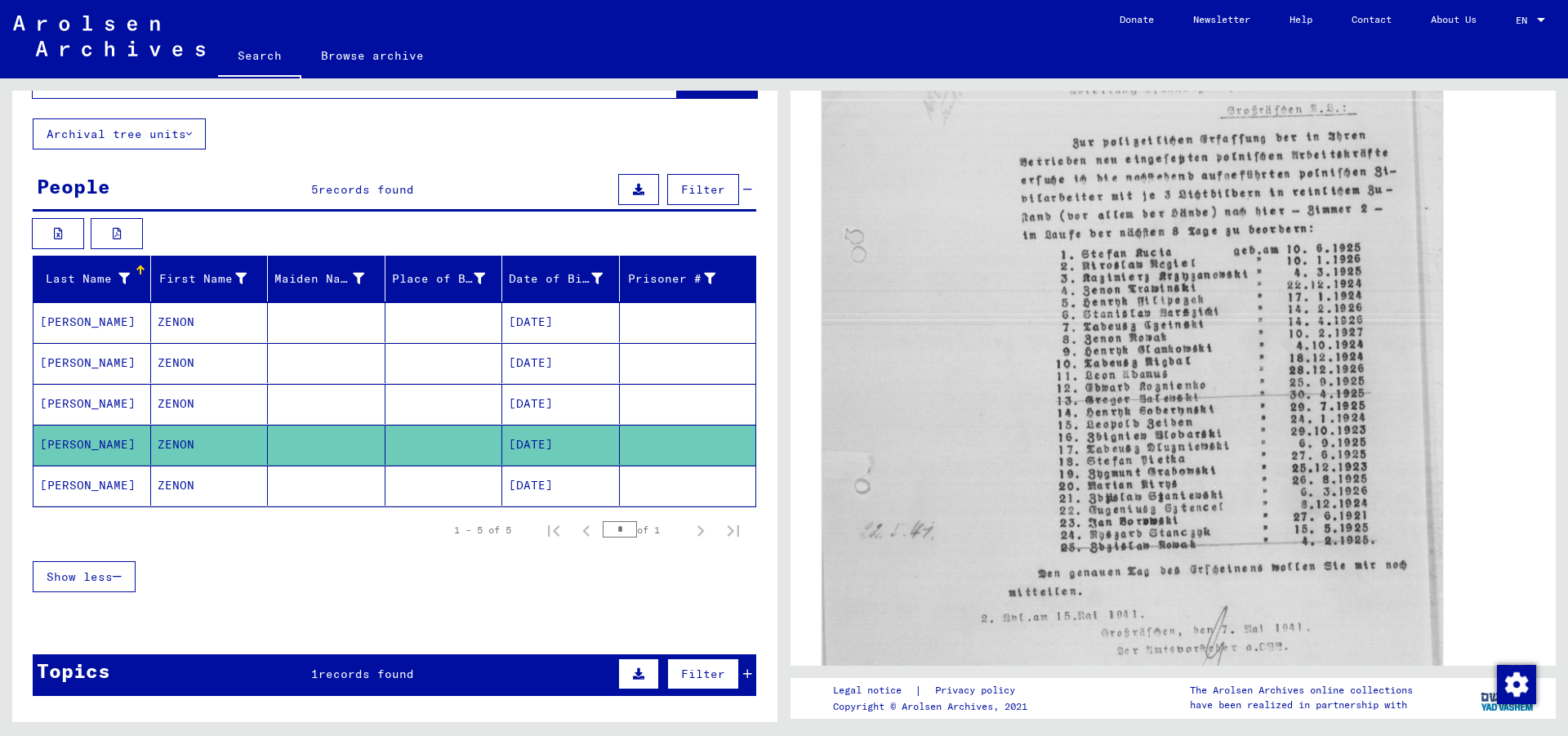
scroll to position [352, 0]
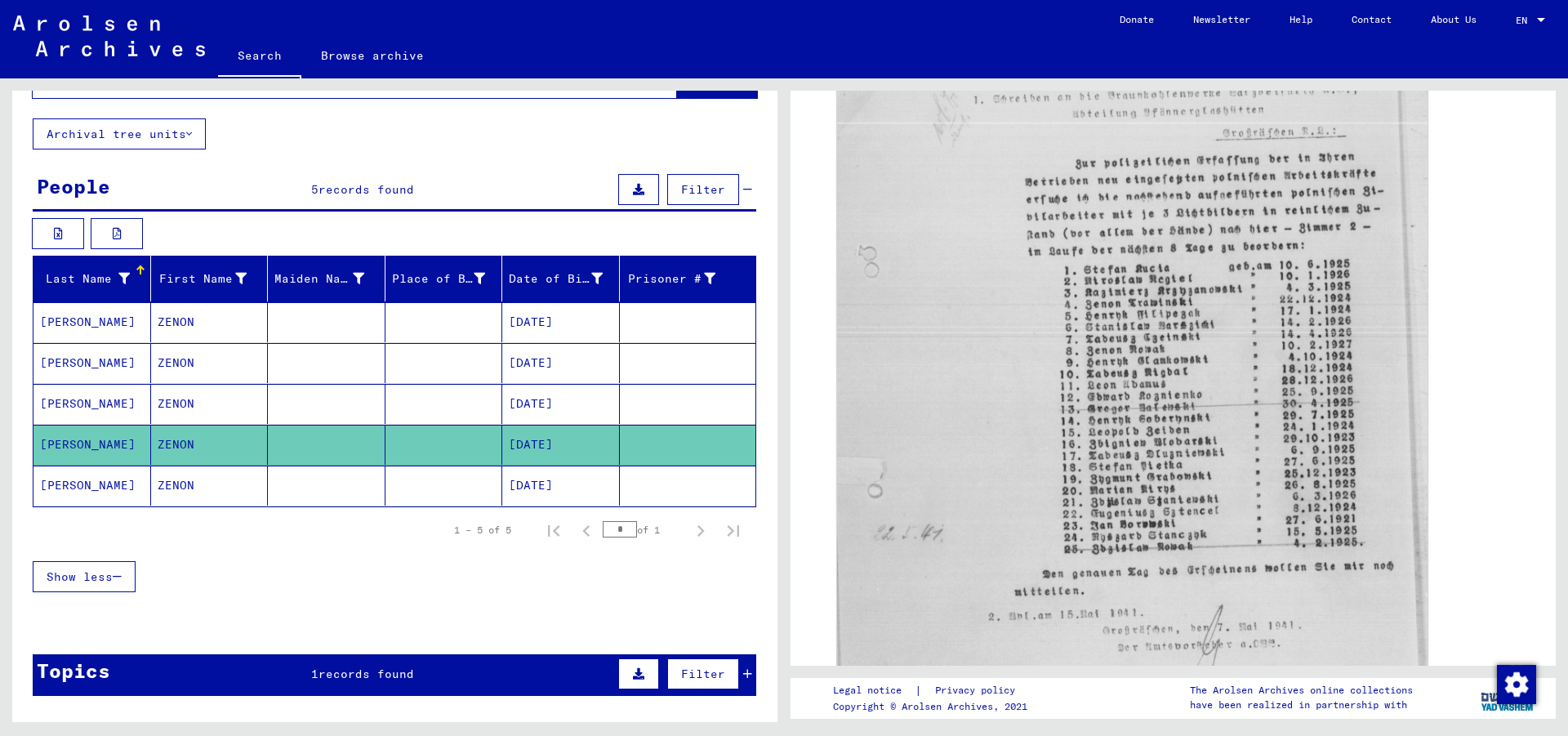
click at [546, 488] on mat-cell "[DATE]" at bounding box center [561, 485] width 118 height 40
